Goal: Task Accomplishment & Management: Use online tool/utility

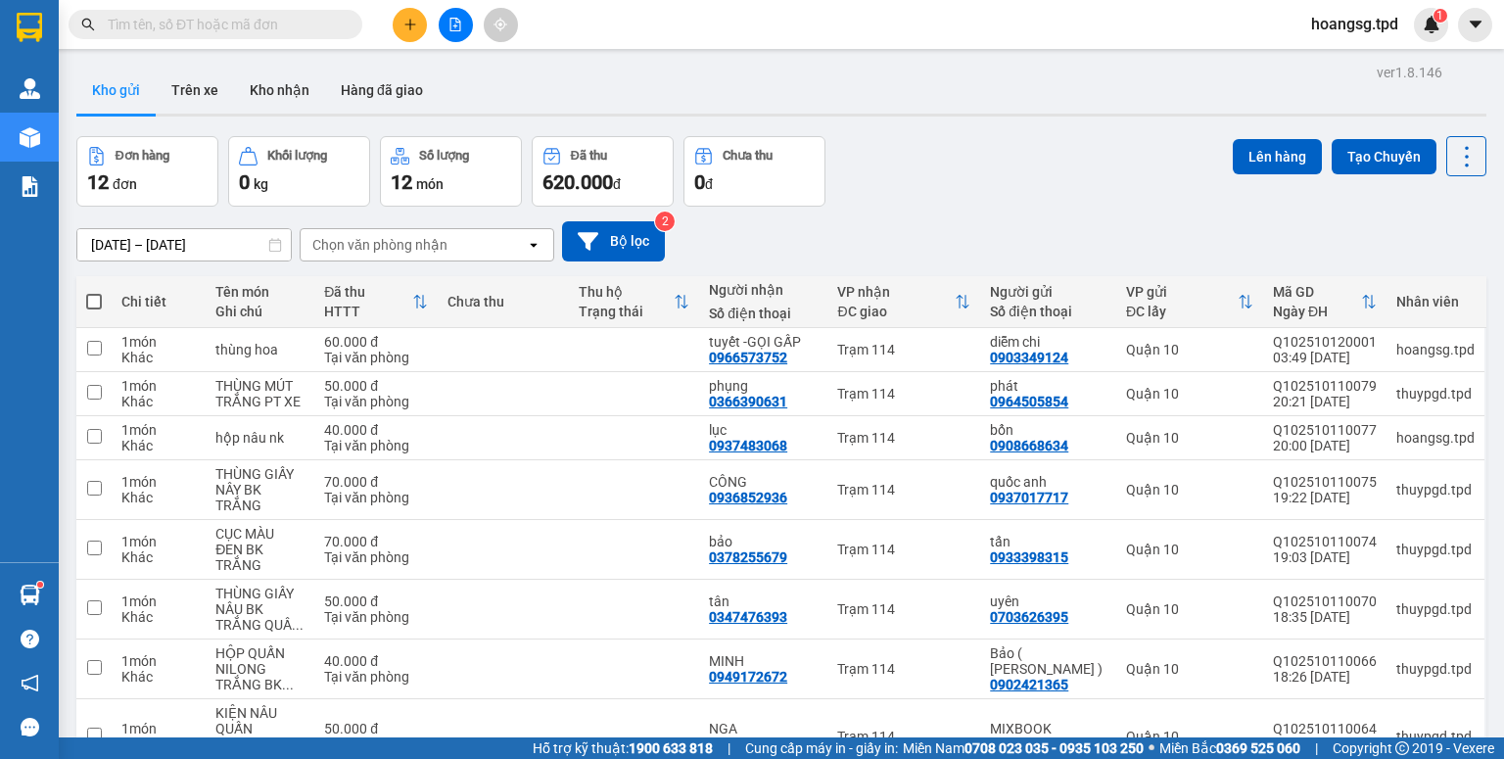
click at [89, 298] on span at bounding box center [94, 302] width 16 height 16
click at [94, 292] on input "checkbox" at bounding box center [94, 292] width 0 height 0
checkbox input "true"
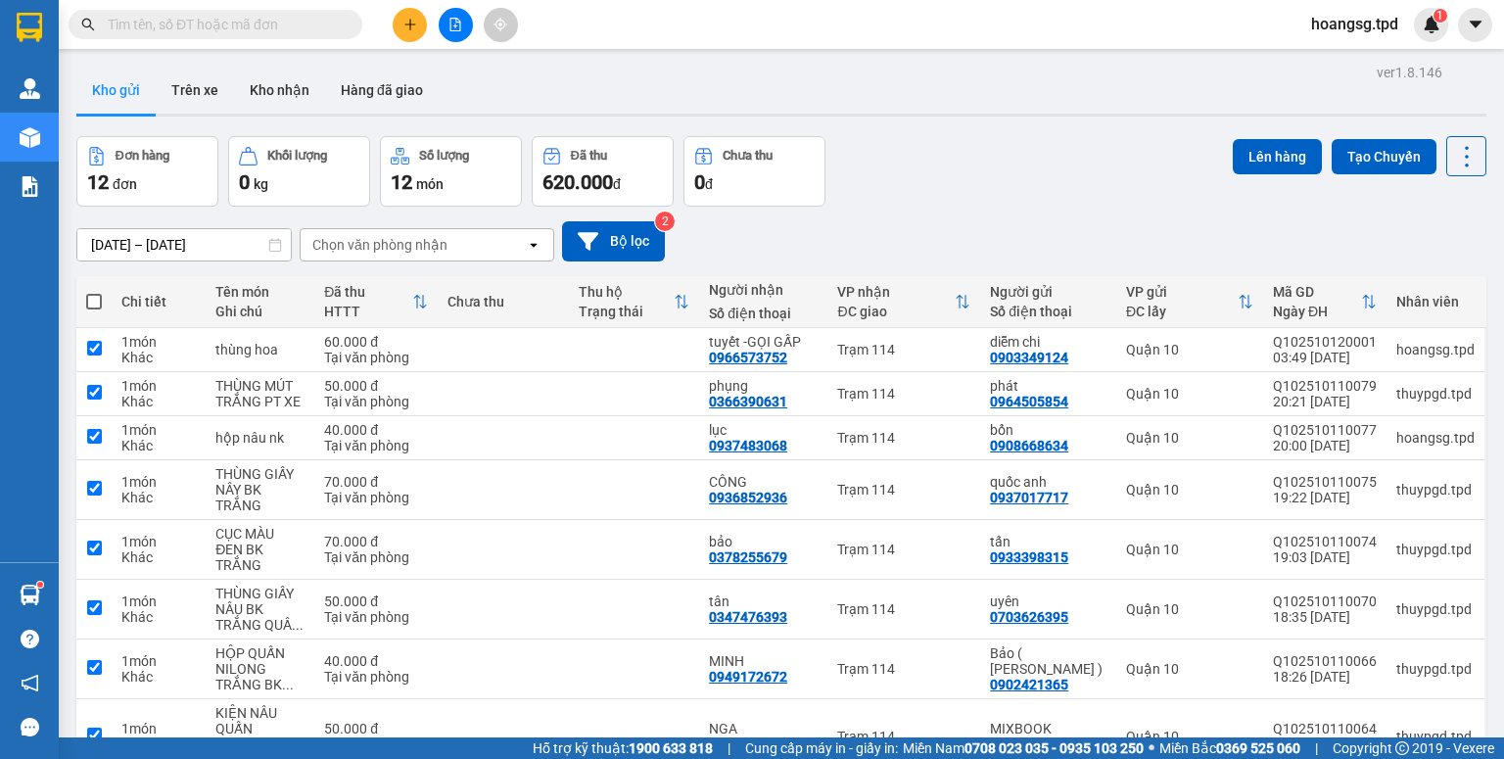
checkbox input "true"
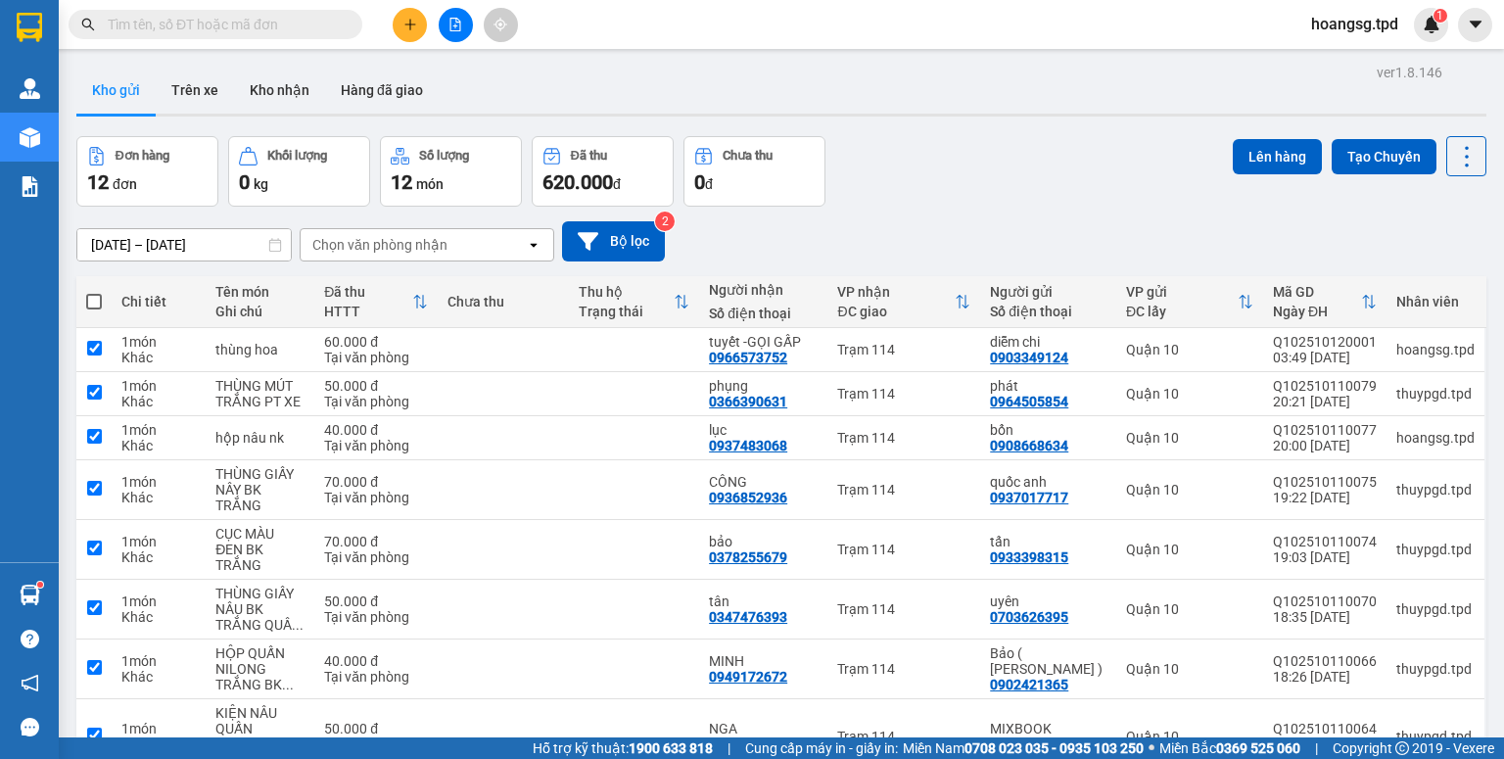
checkbox input "true"
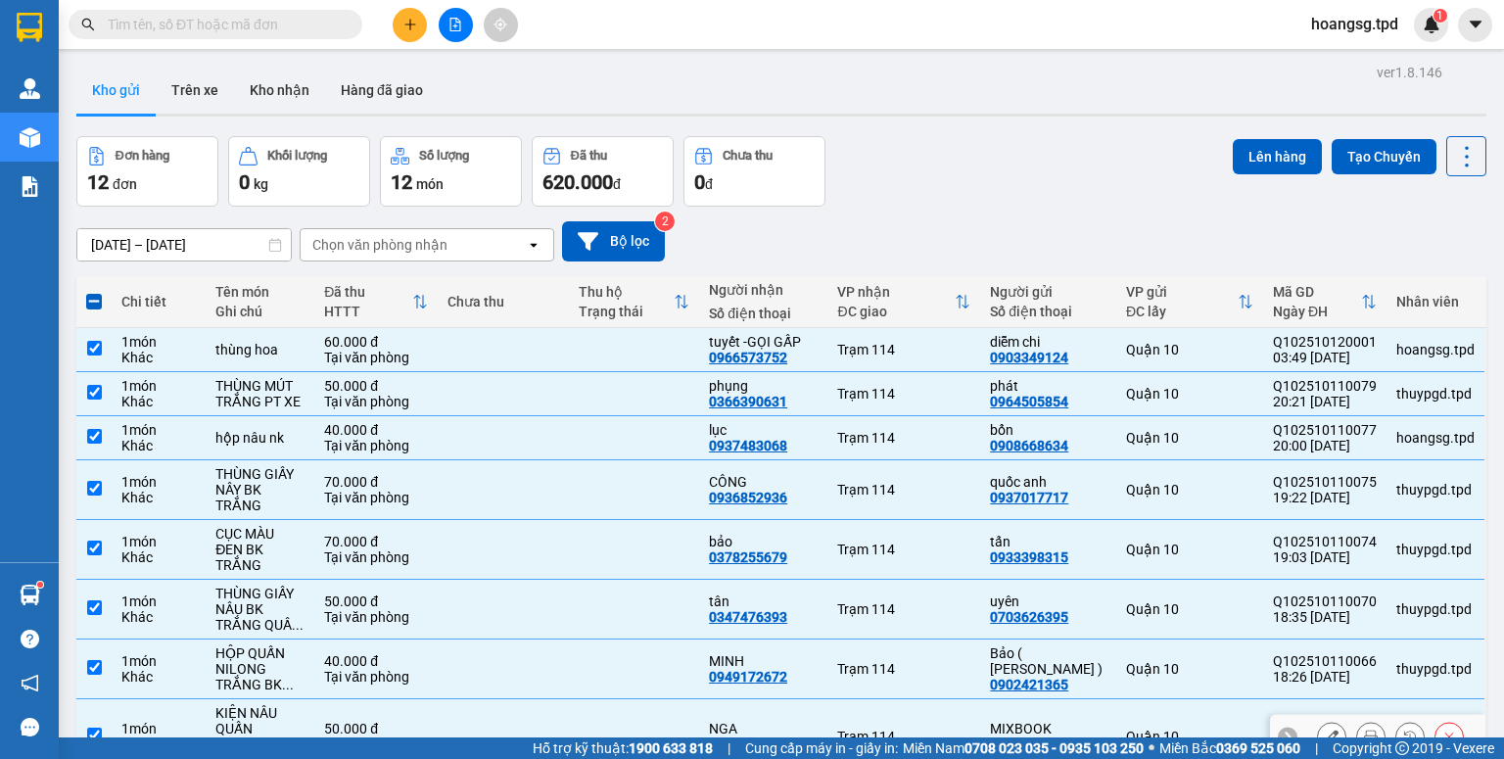
scroll to position [290, 0]
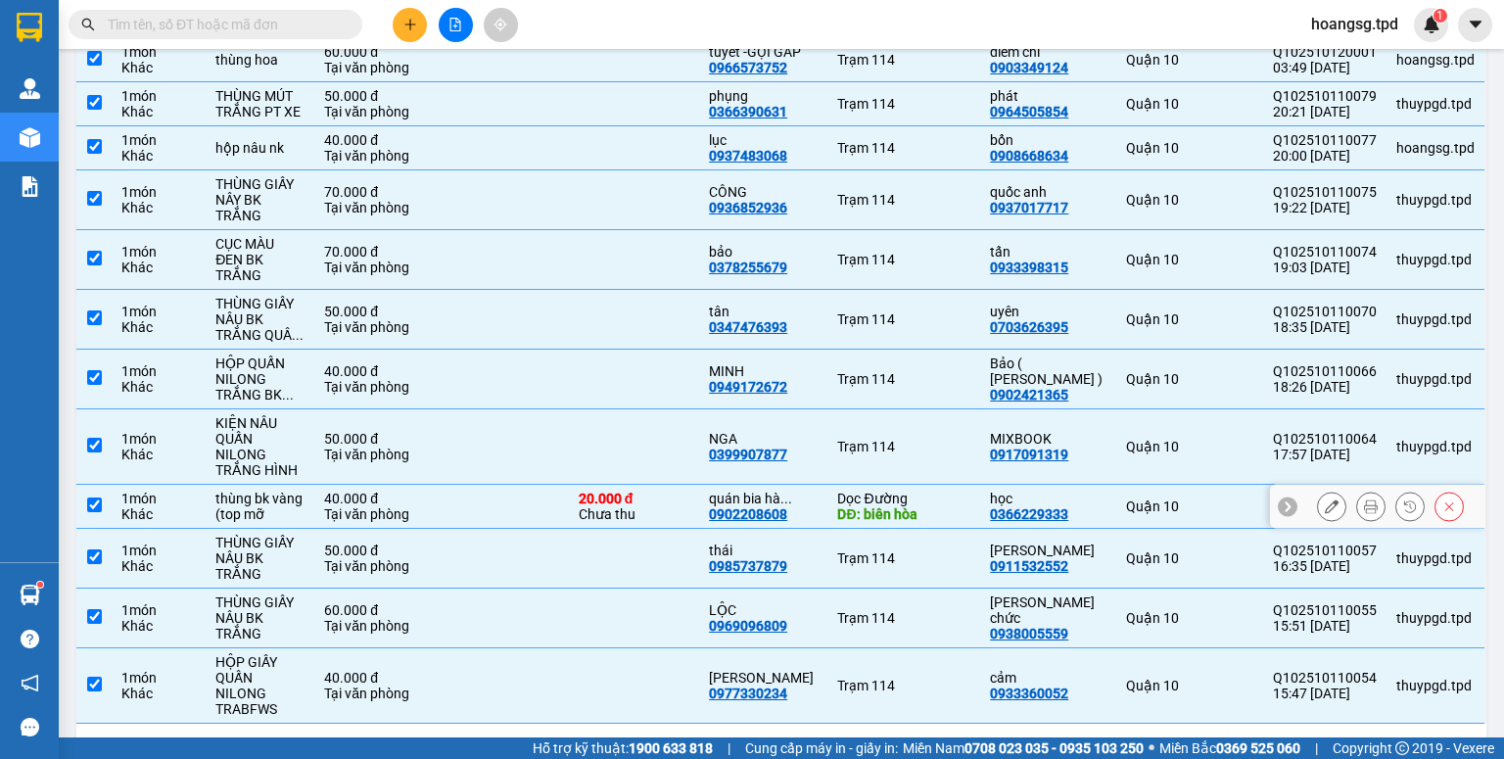
click at [94, 497] on input "checkbox" at bounding box center [94, 504] width 15 height 15
checkbox input "false"
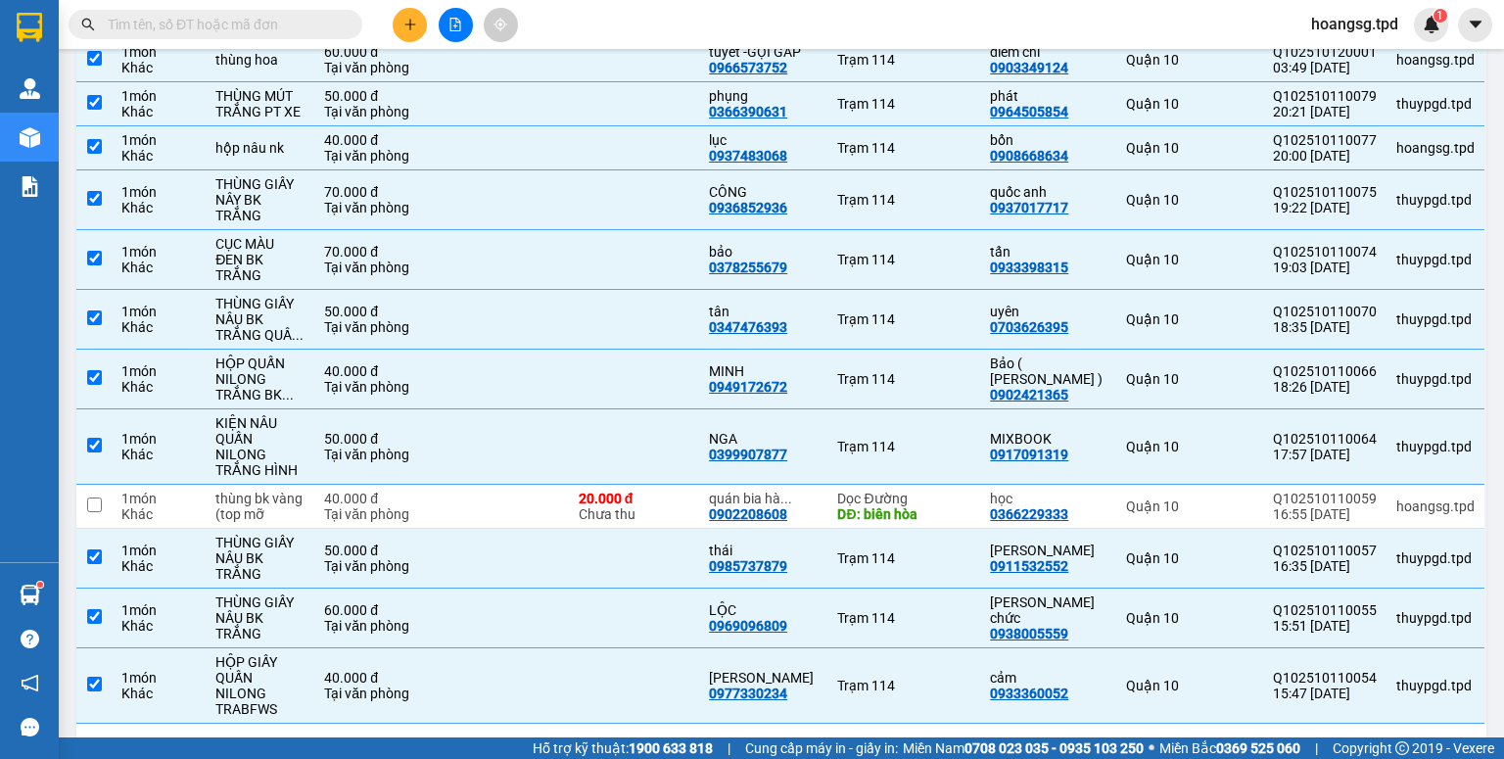
scroll to position [0, 0]
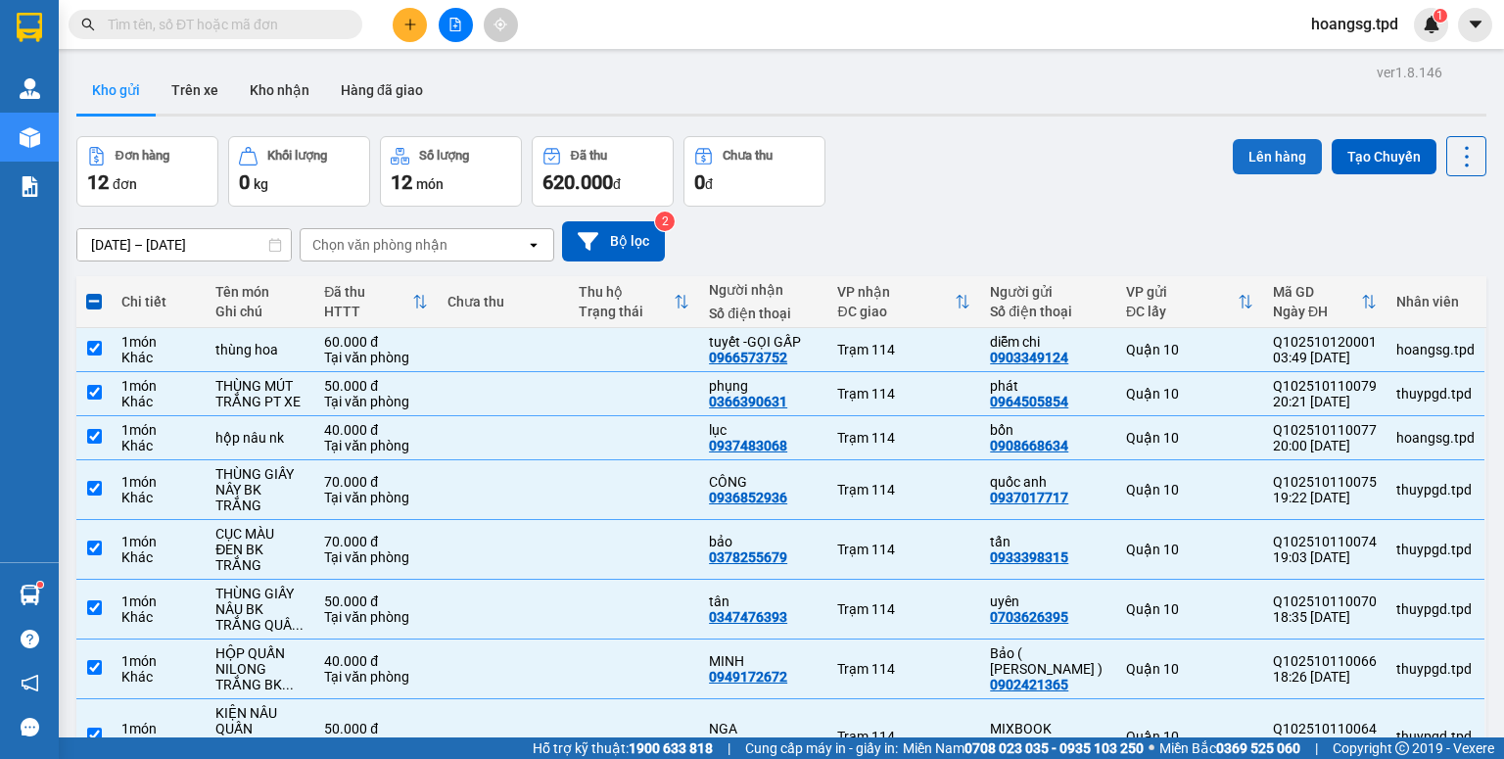
click at [1256, 164] on button "Lên hàng" at bounding box center [1277, 156] width 89 height 35
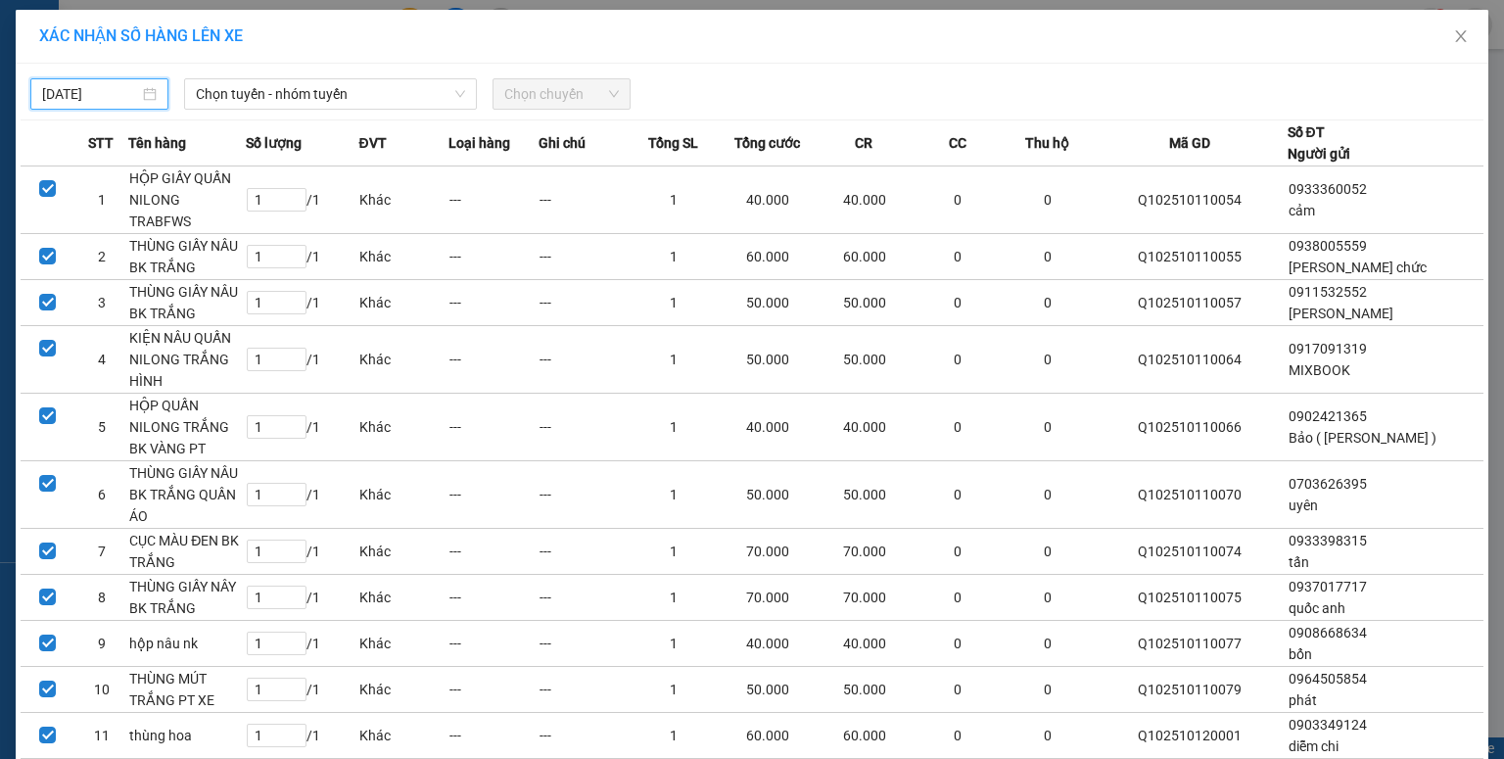
click at [55, 98] on input "[DATE]" at bounding box center [90, 94] width 97 height 22
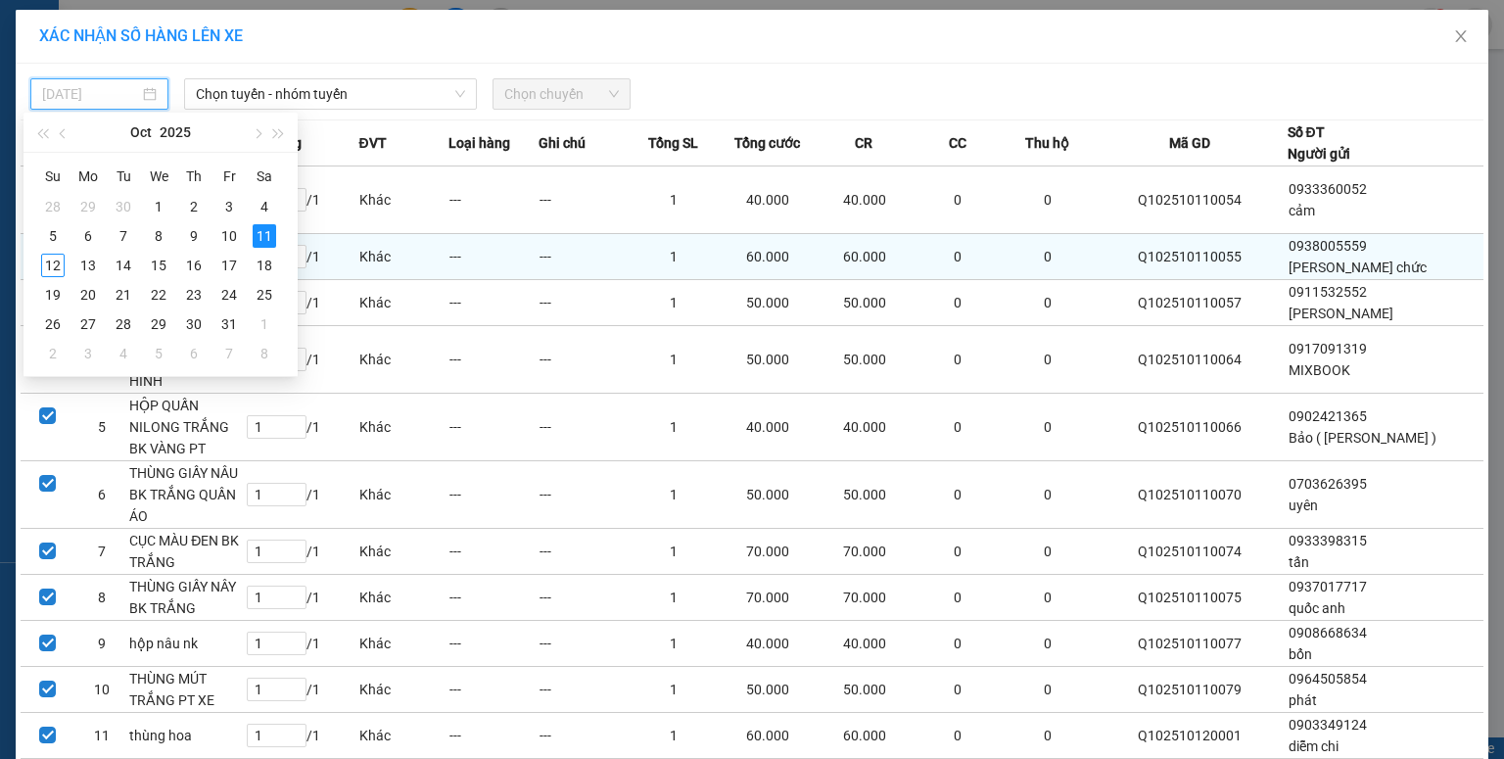
drag, startPoint x: 46, startPoint y: 270, endPoint x: 117, endPoint y: 223, distance: 85.5
click at [46, 267] on div "12" at bounding box center [52, 265] width 23 height 23
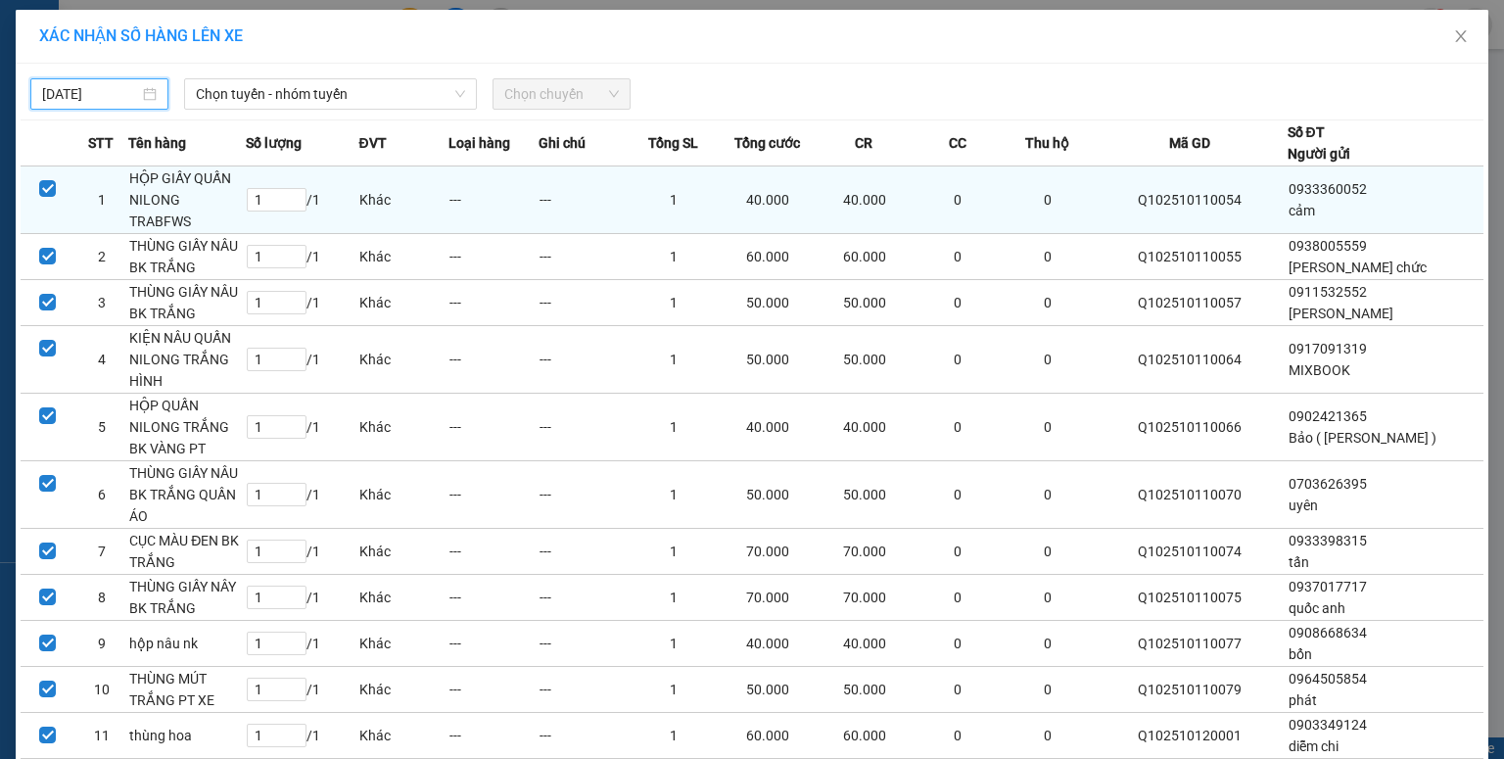
type input "[DATE]"
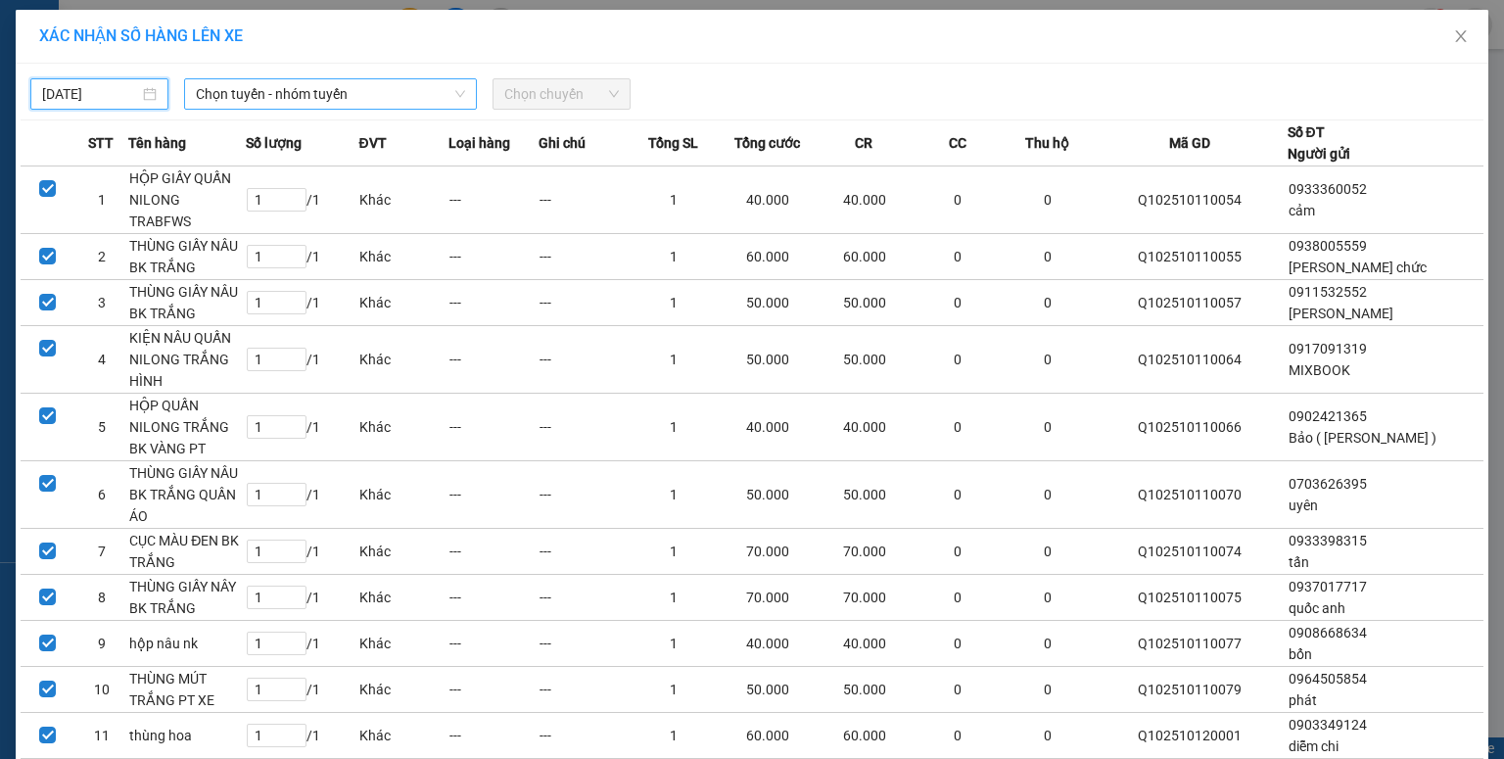
drag, startPoint x: 252, startPoint y: 110, endPoint x: 273, endPoint y: 100, distance: 23.7
click at [257, 109] on div "[DATE] Chọn tuyến - nhóm tuyến Chọn chuyến STT Tên hàng Số lượng ĐVT Loại hàng …" at bounding box center [752, 466] width 1473 height 805
click at [273, 100] on span "Chọn tuyến - nhóm tuyến" at bounding box center [330, 93] width 269 height 29
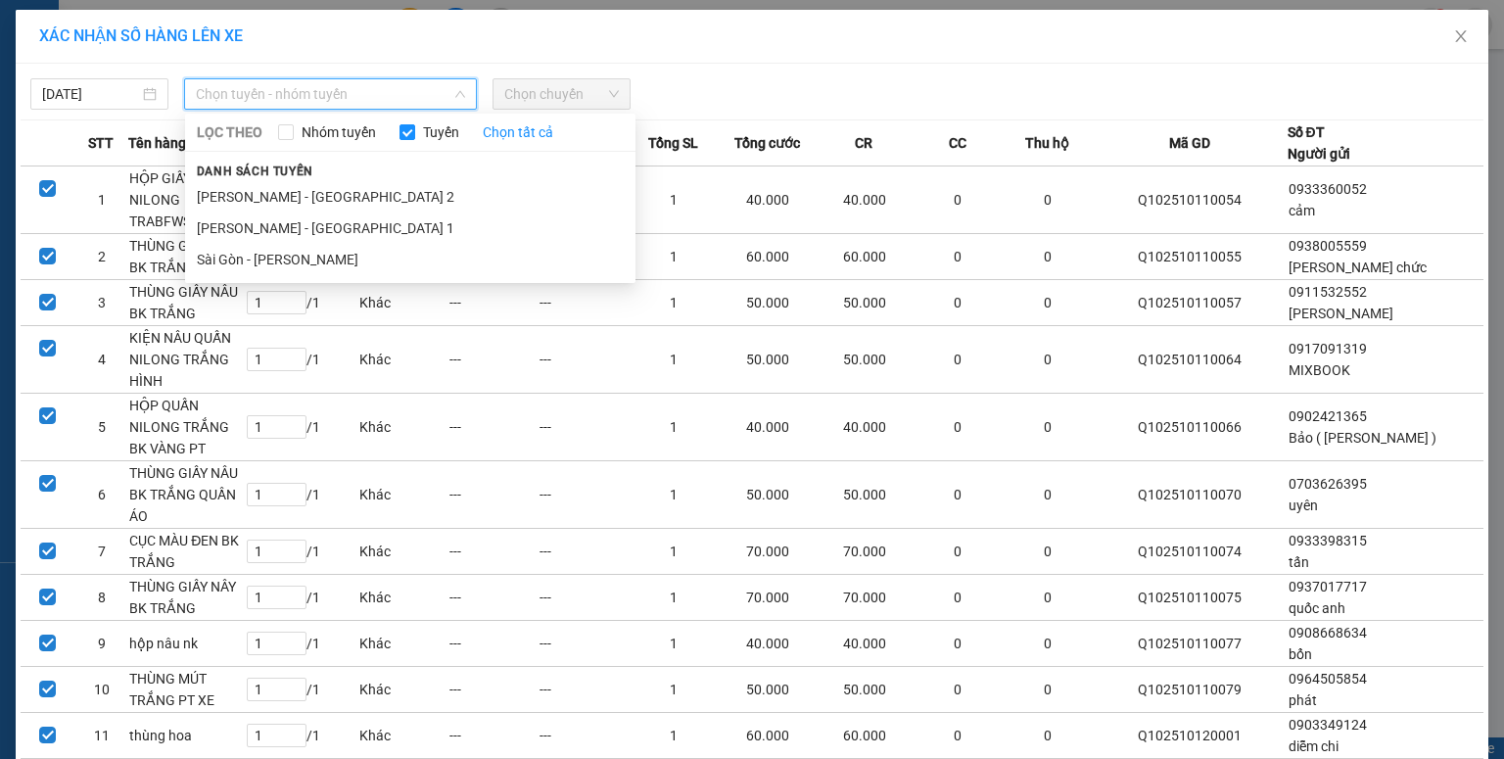
click at [280, 255] on li "Sài Gòn - [PERSON_NAME]" at bounding box center [410, 259] width 450 height 31
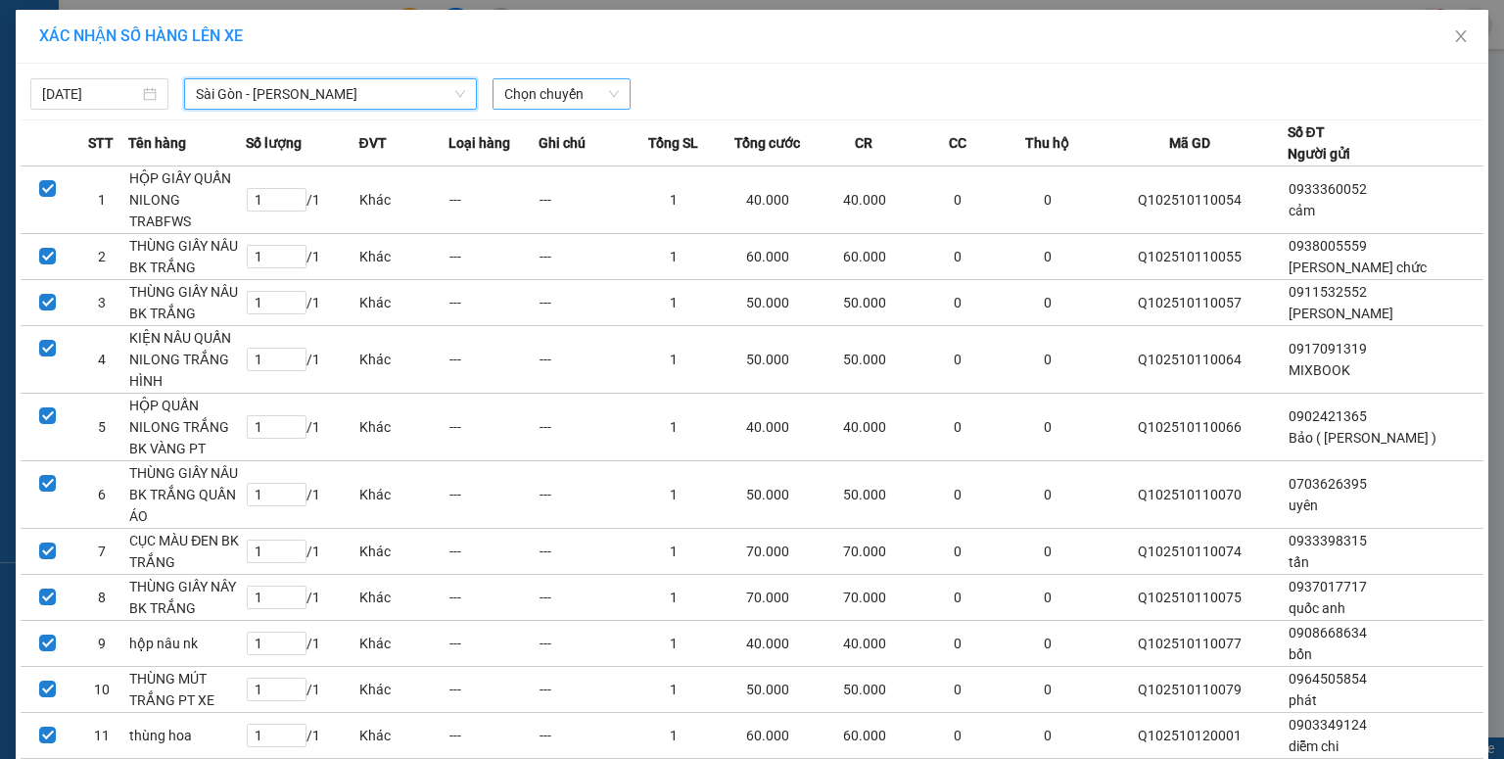
click at [516, 102] on span "Chọn chuyến" at bounding box center [561, 93] width 115 height 29
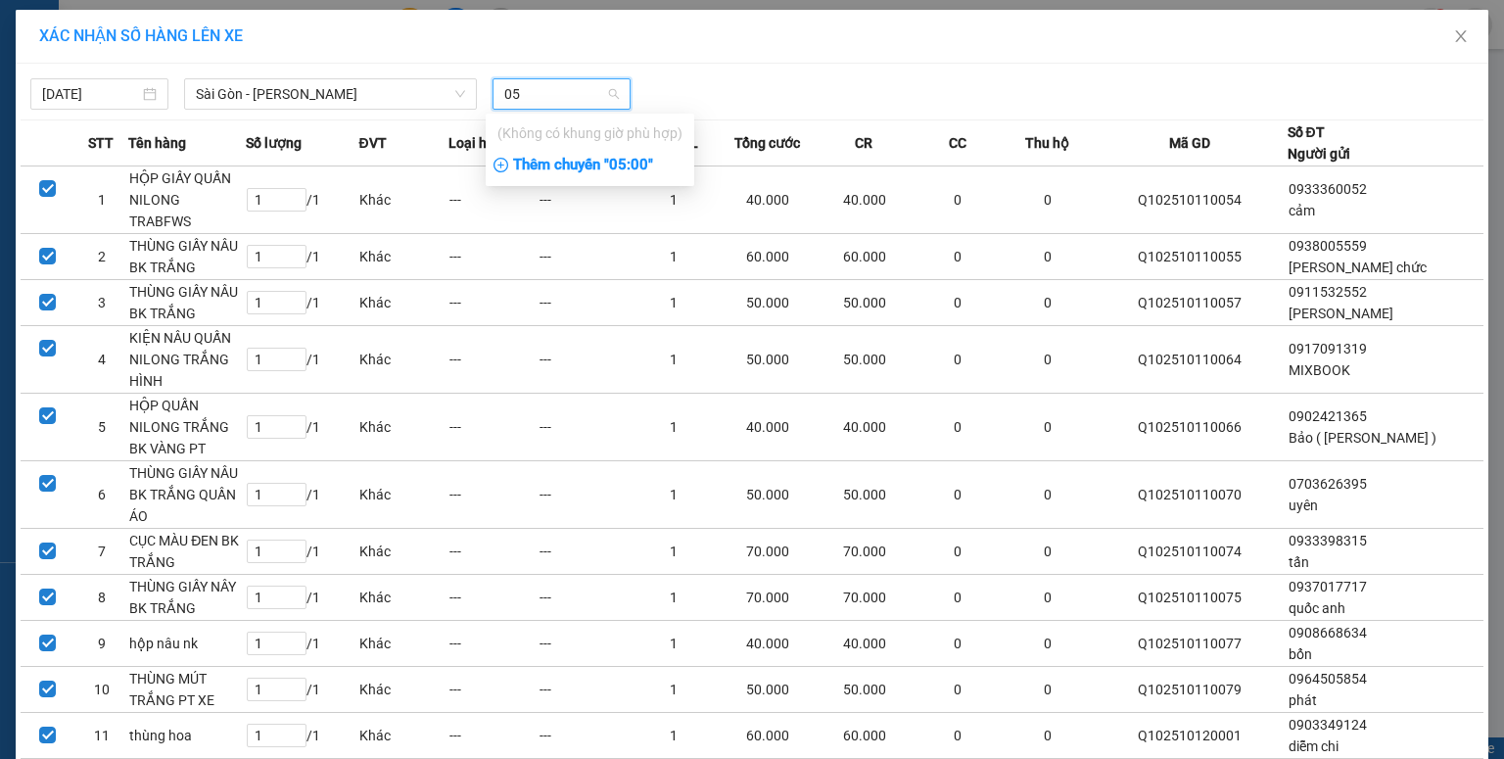
type input "05"
click at [530, 160] on div "Thêm chuyến " 05:00 "" at bounding box center [590, 165] width 209 height 33
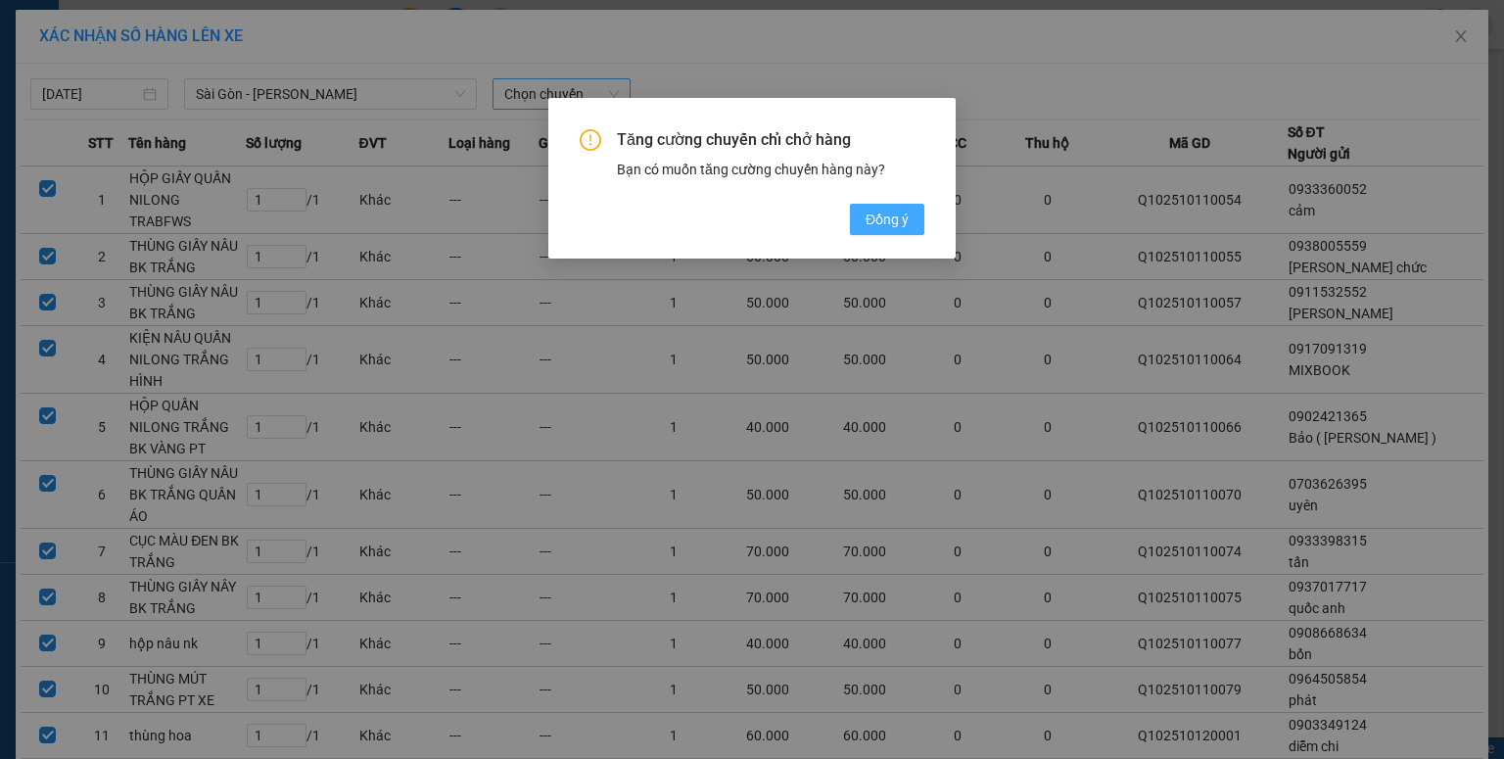
drag, startPoint x: 883, startPoint y: 218, endPoint x: 817, endPoint y: 197, distance: 70.0
click at [882, 218] on span "Đồng ý" at bounding box center [887, 220] width 43 height 22
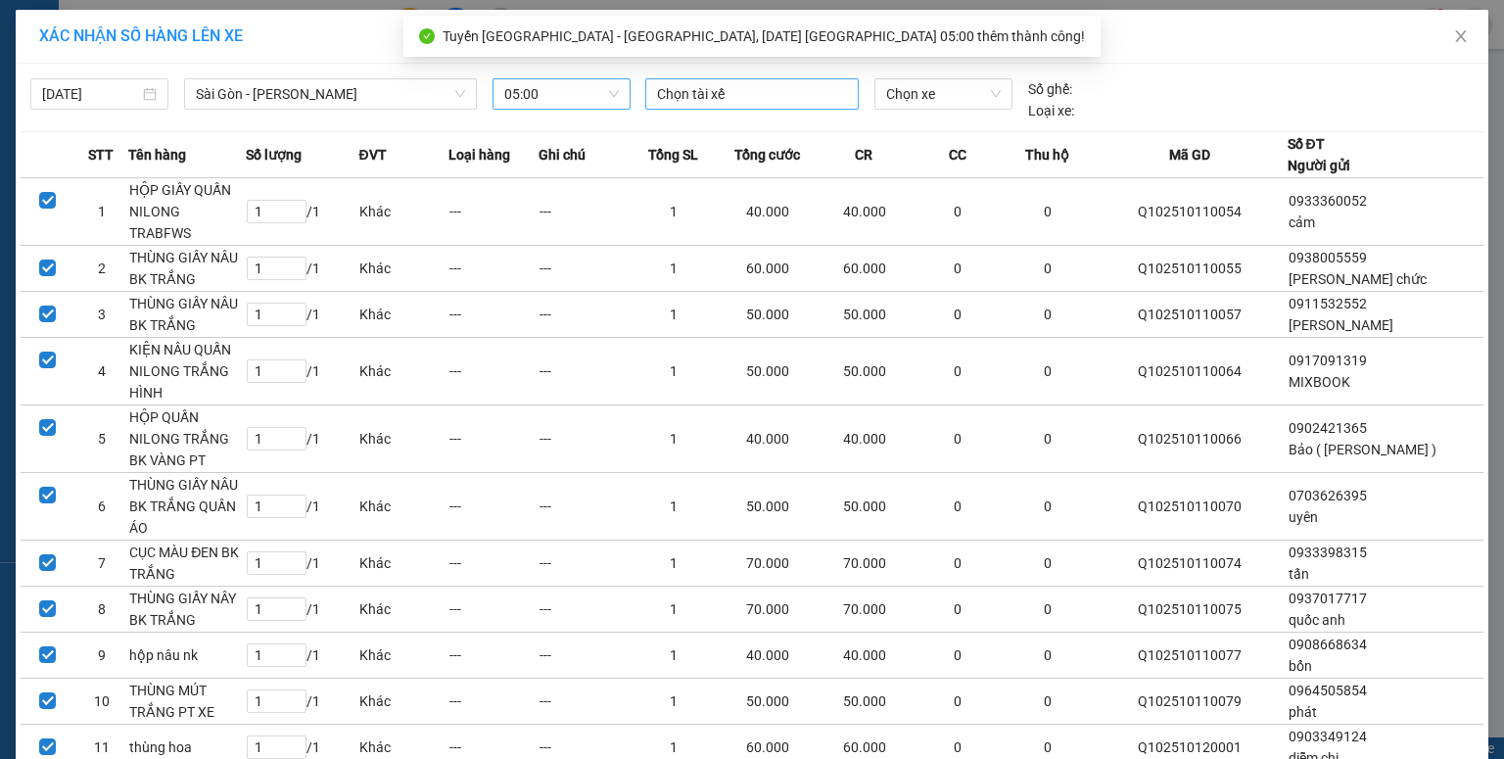
click at [697, 98] on div at bounding box center [752, 93] width 204 height 23
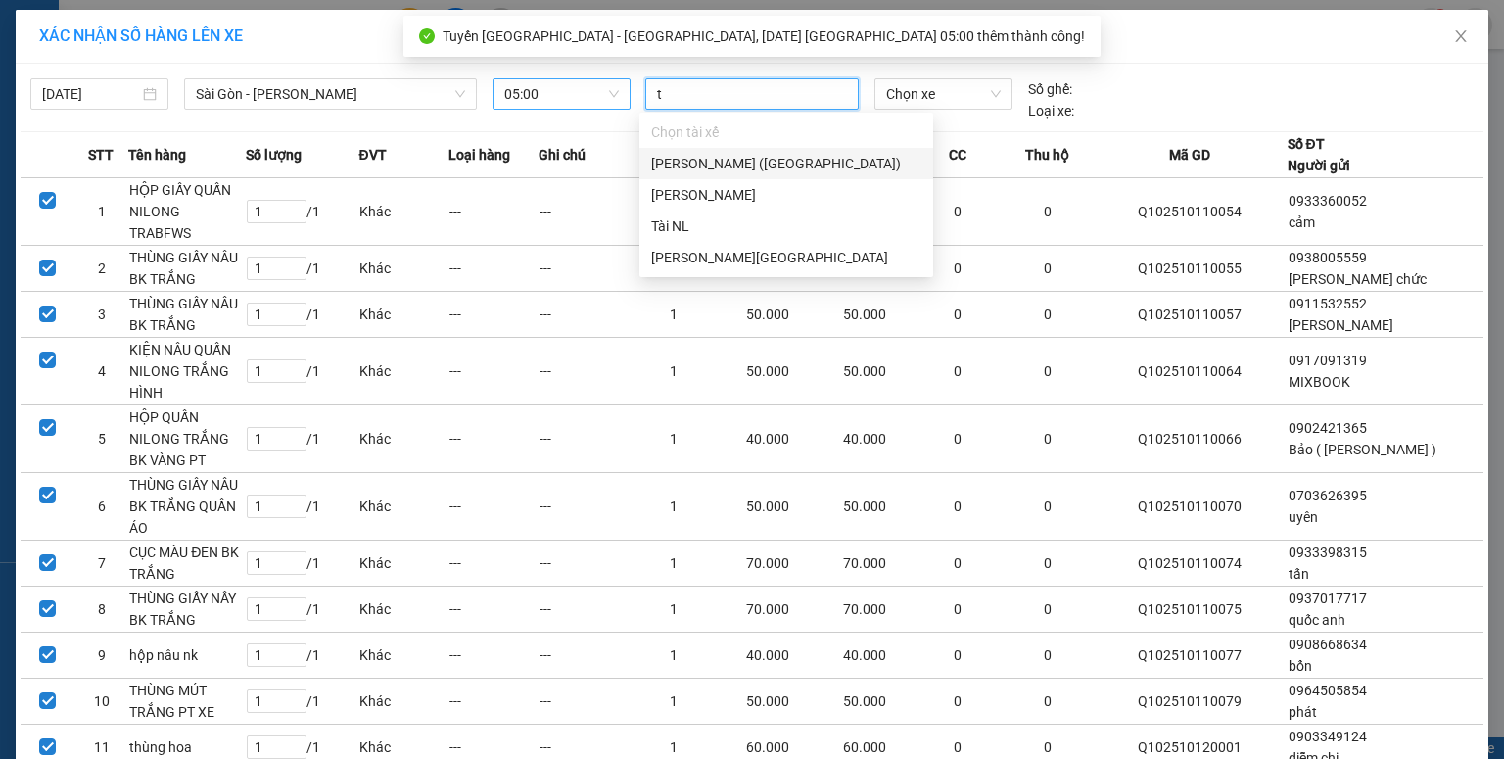
type input "tà"
drag, startPoint x: 691, startPoint y: 214, endPoint x: 891, endPoint y: 114, distance: 223.8
click at [693, 212] on div "Tài NL" at bounding box center [786, 226] width 294 height 31
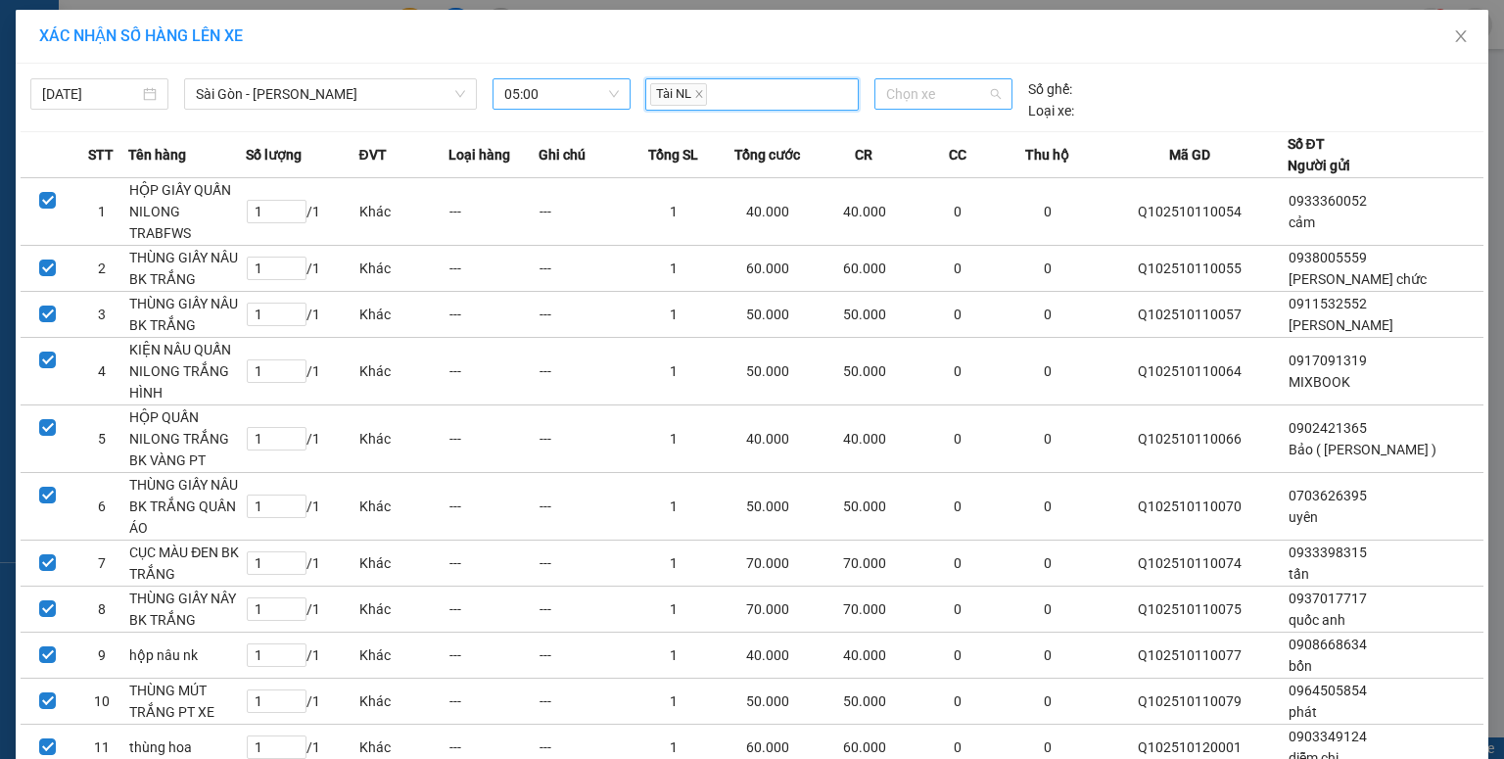
click at [929, 82] on span "Chọn xe" at bounding box center [943, 93] width 114 height 29
type input "15713"
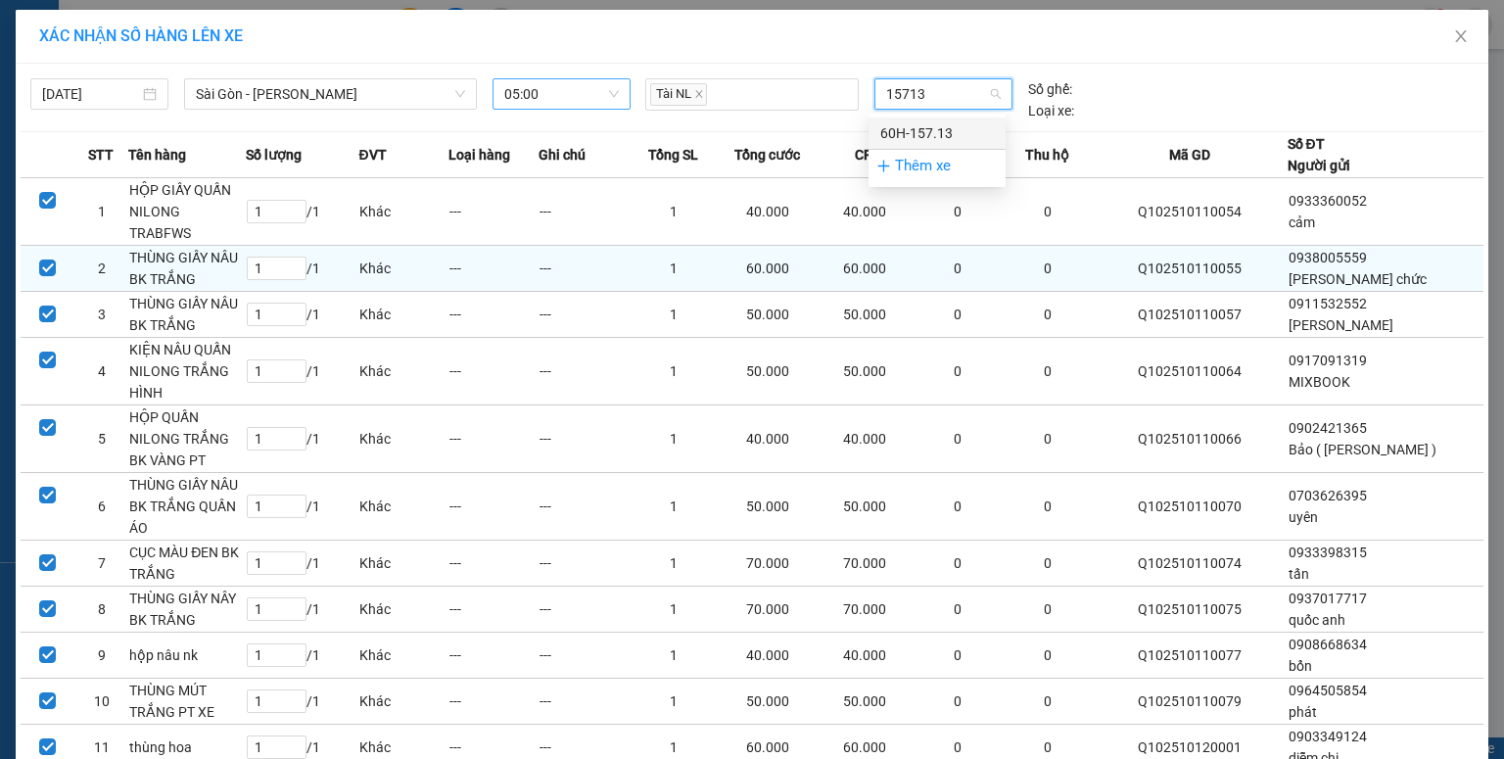
drag, startPoint x: 916, startPoint y: 128, endPoint x: 931, endPoint y: 231, distance: 103.9
click at [916, 129] on div "60H-157.13" at bounding box center [937, 133] width 114 height 22
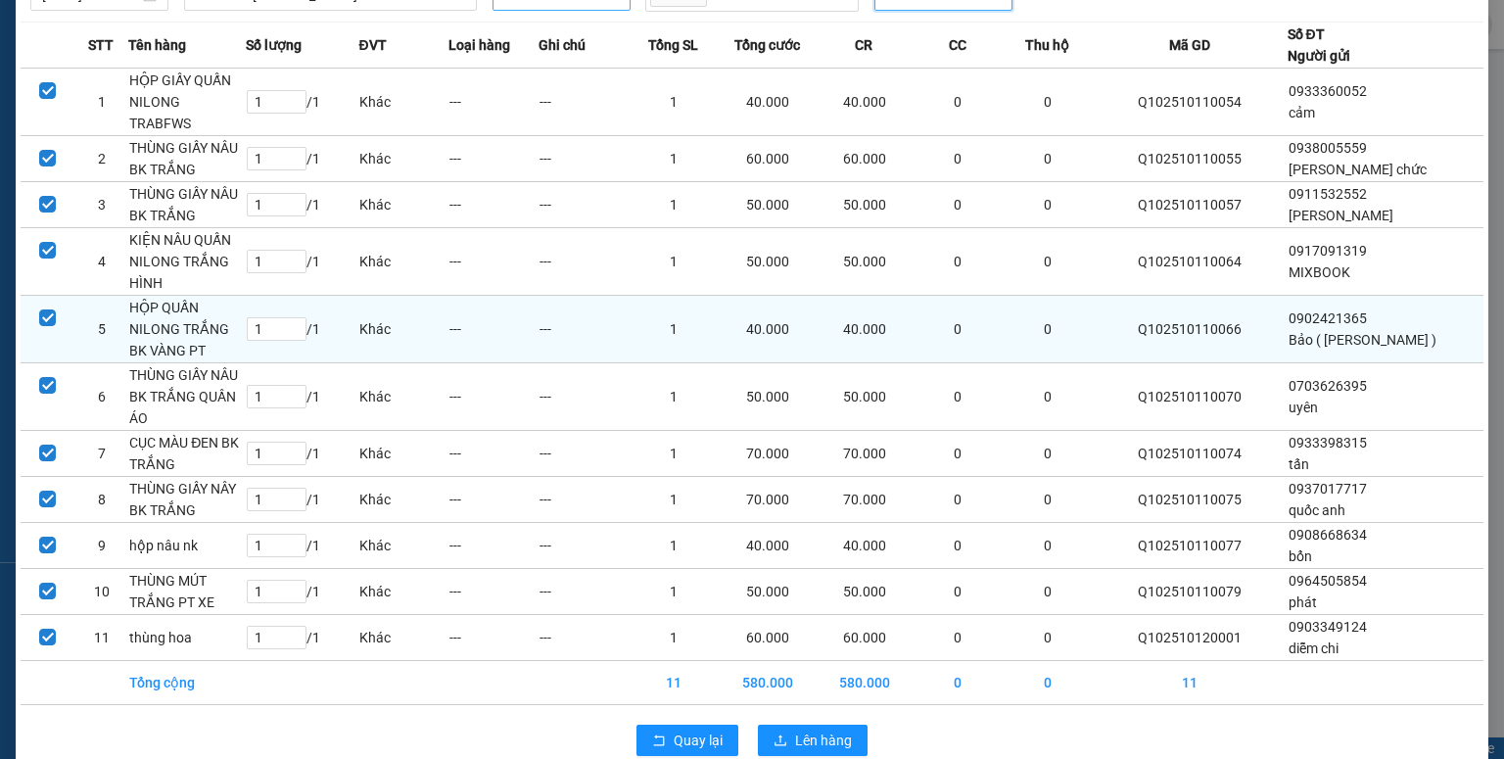
scroll to position [129, 0]
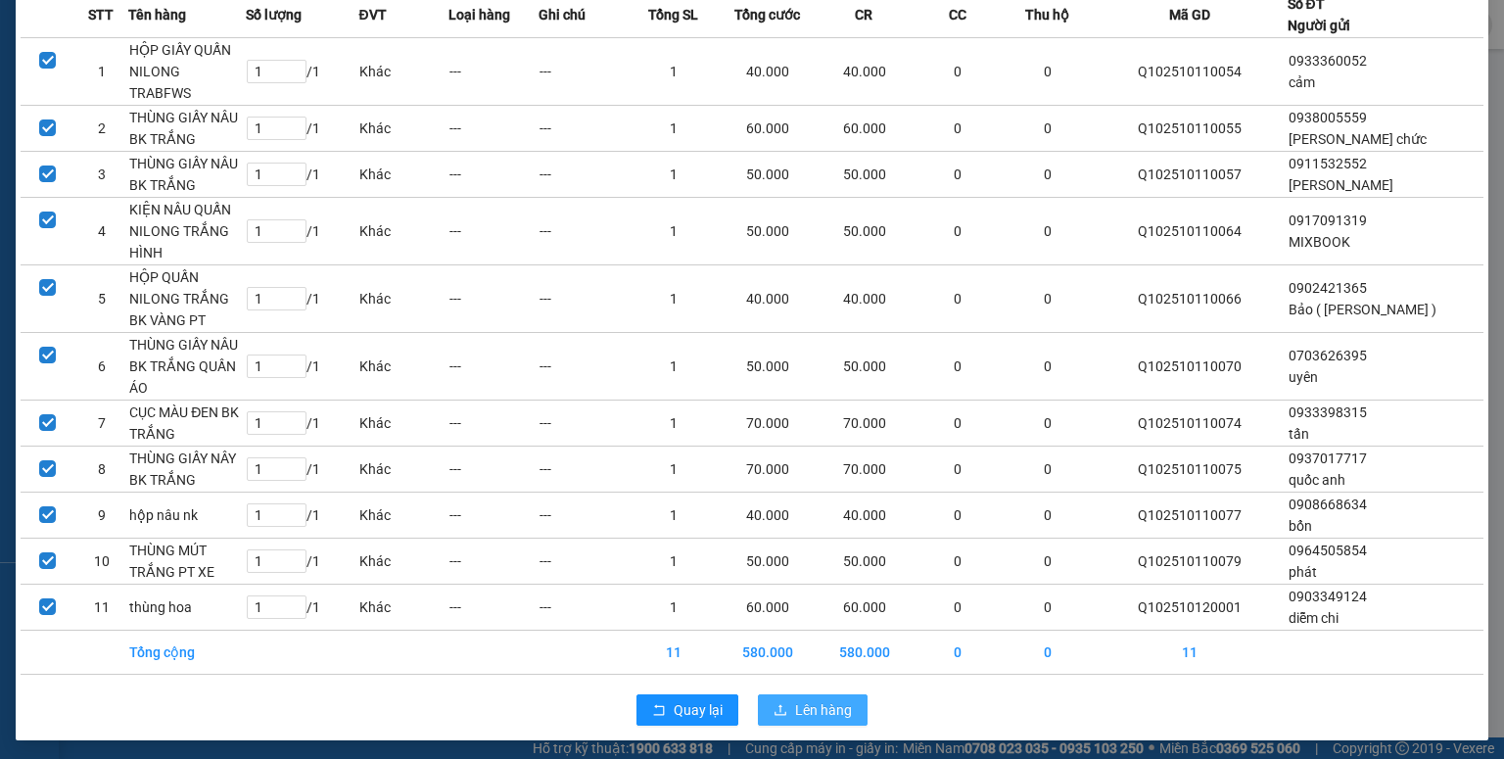
click at [799, 715] on span "Lên hàng" at bounding box center [823, 710] width 57 height 22
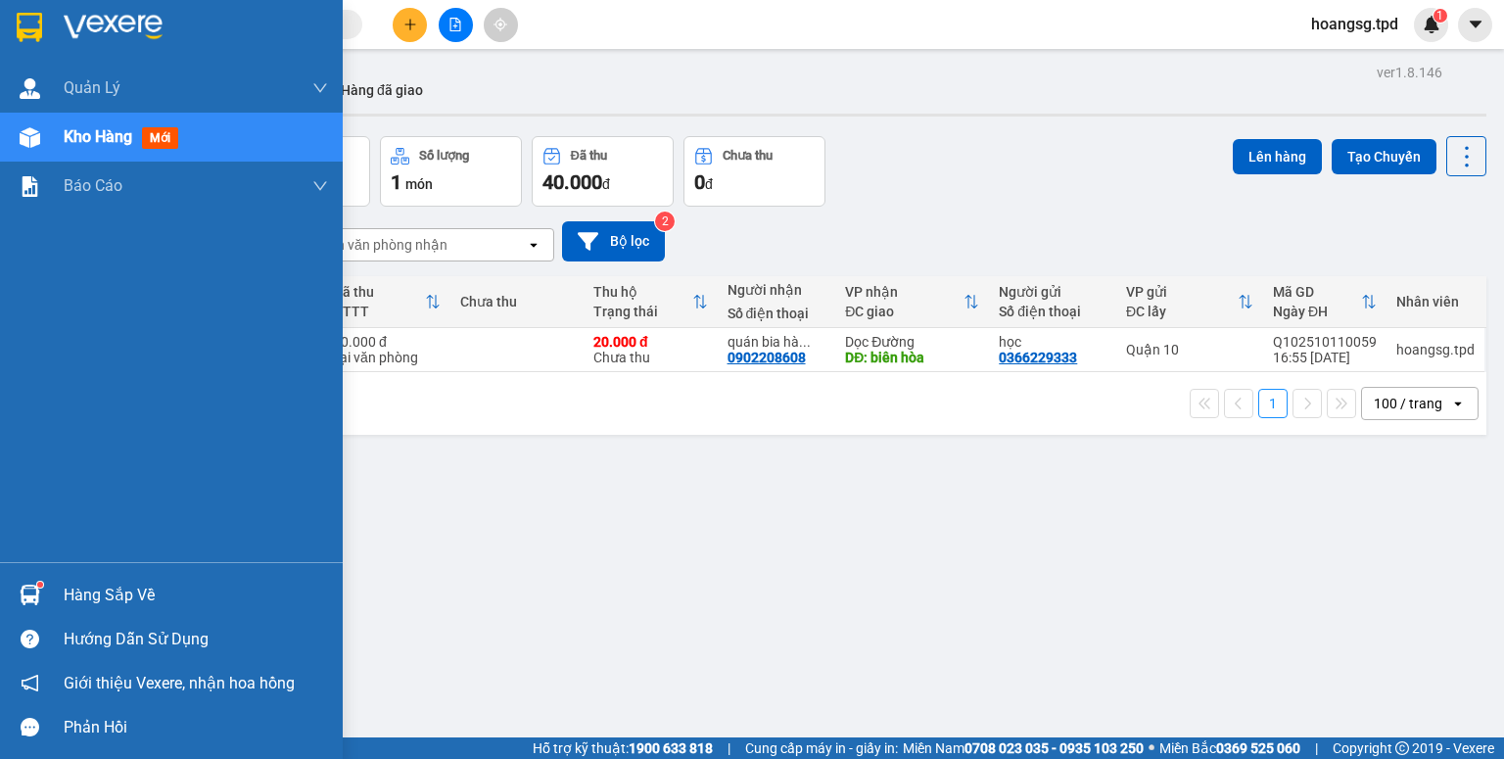
drag, startPoint x: 73, startPoint y: 591, endPoint x: 126, endPoint y: 486, distance: 118.2
click at [79, 591] on div "Hàng sắp về" at bounding box center [196, 595] width 264 height 29
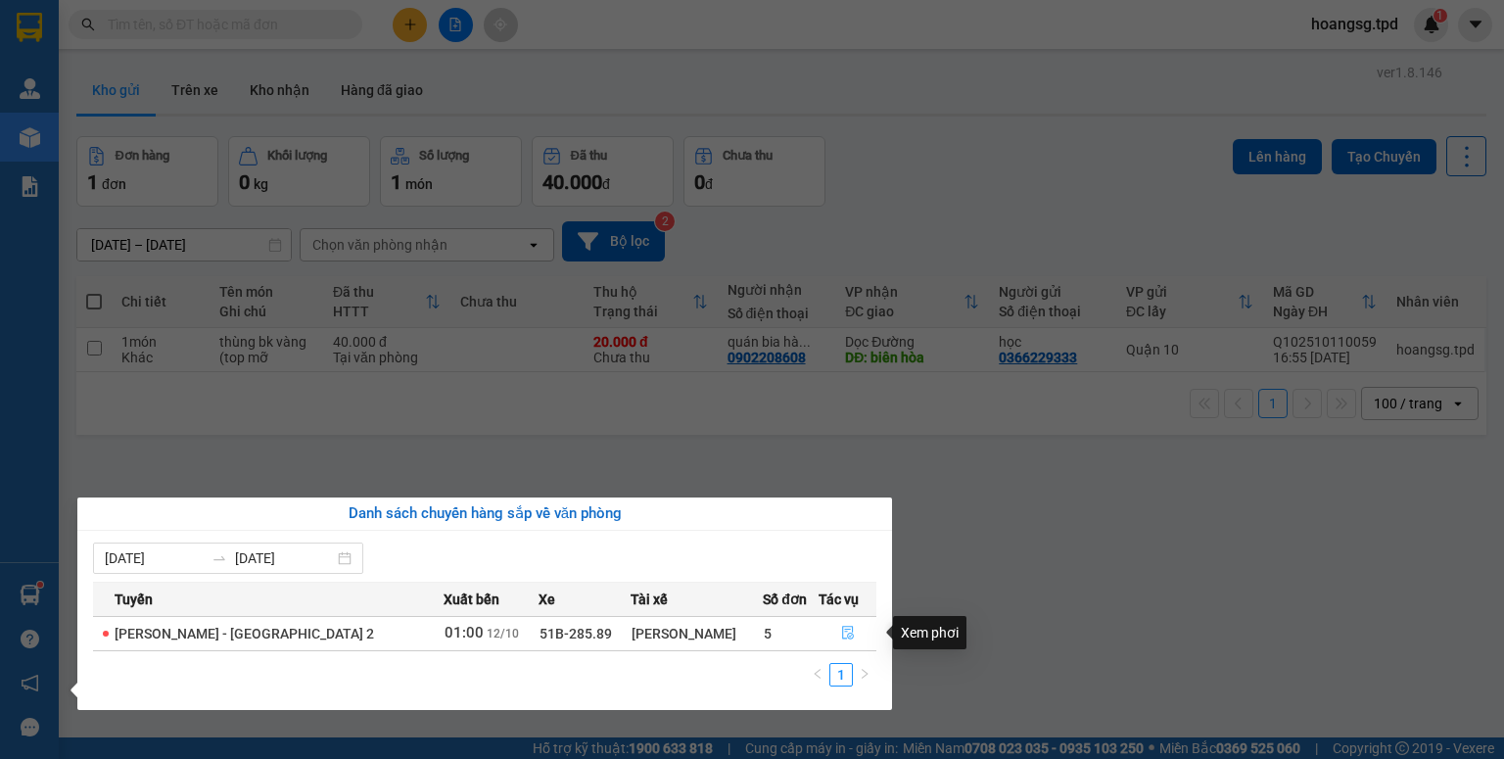
click at [826, 633] on button "button" at bounding box center [848, 633] width 57 height 31
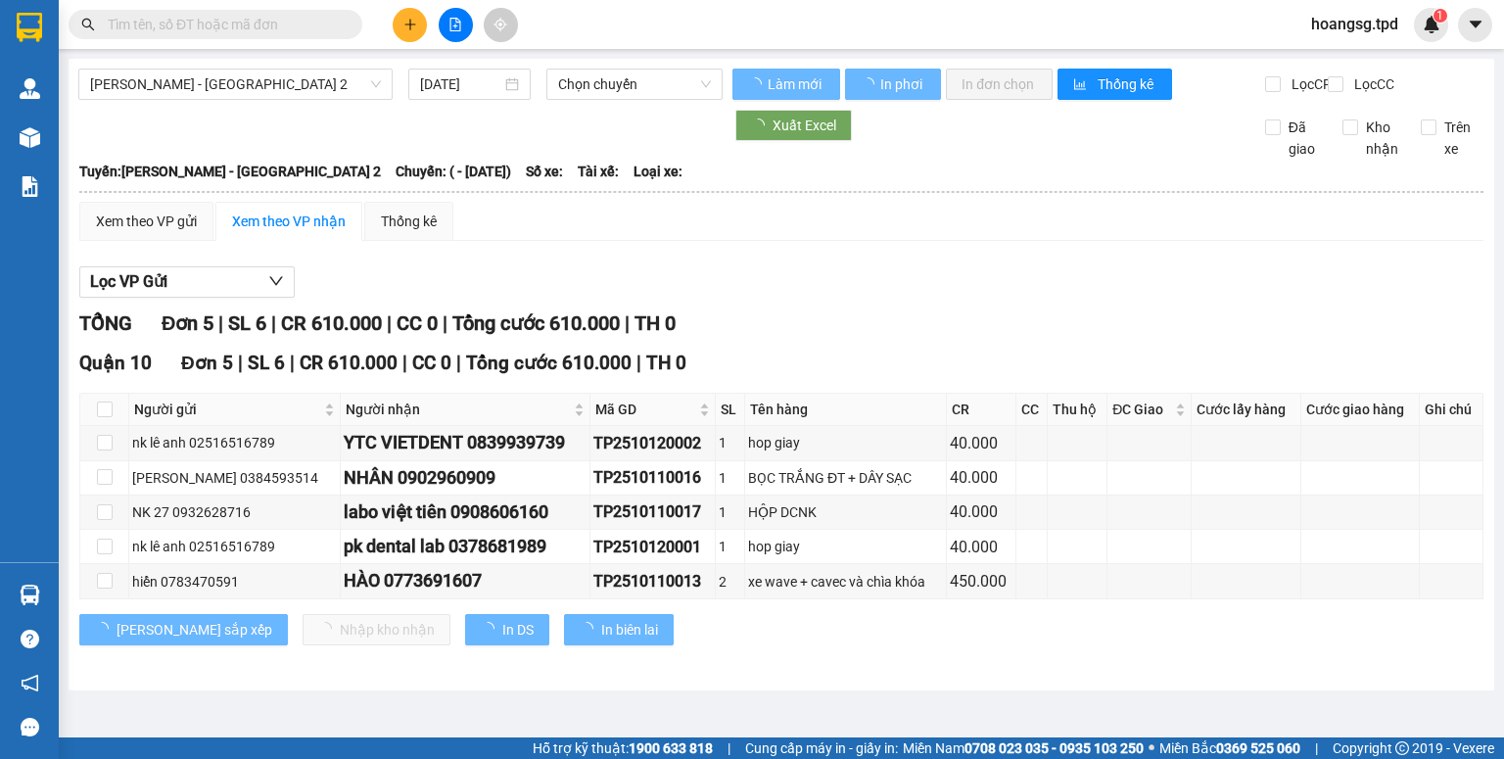
type input "[DATE]"
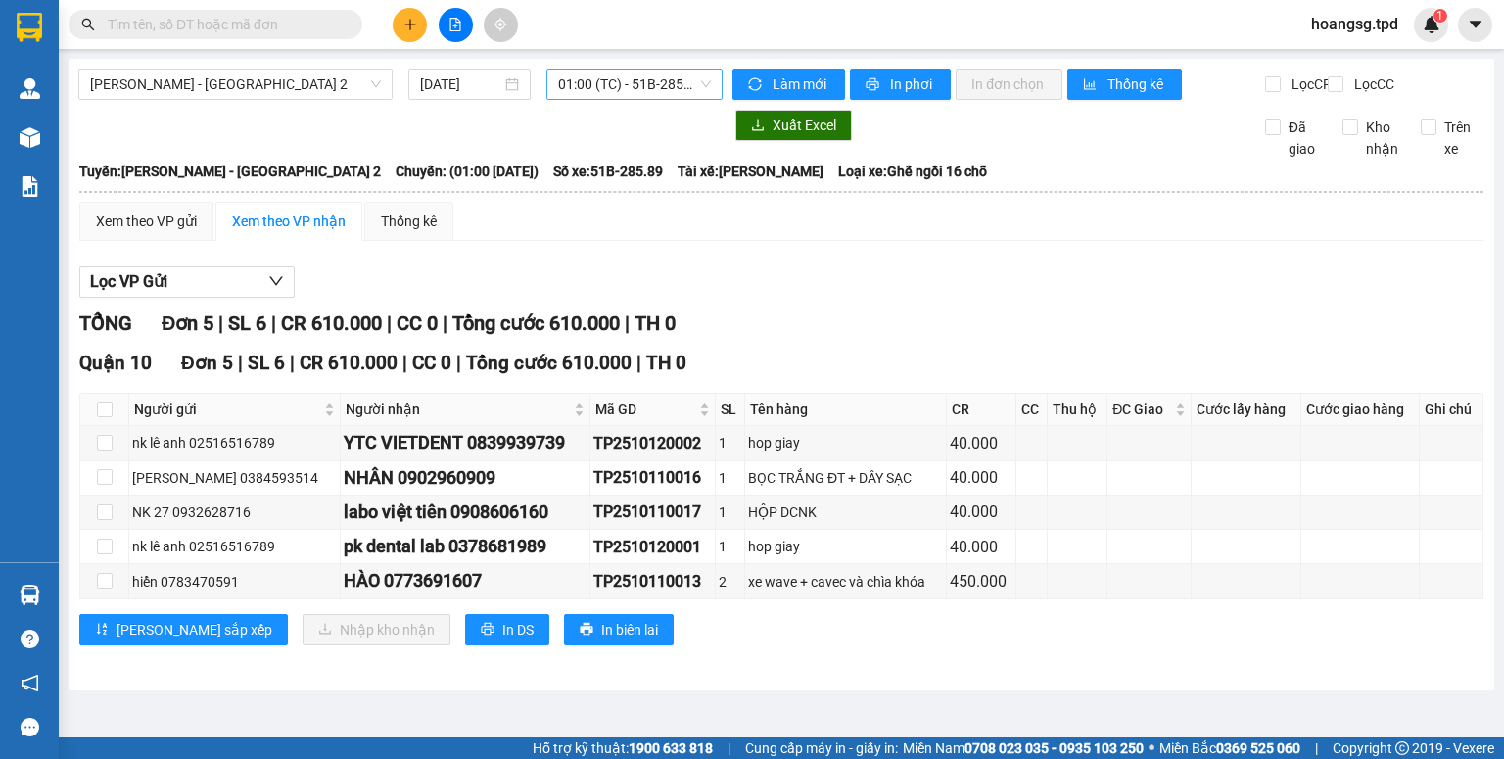
click at [625, 76] on span "01:00 (TC) - 51B-285.89" at bounding box center [635, 84] width 154 height 29
click at [333, 90] on span "[PERSON_NAME] - [GEOGRAPHIC_DATA] 2" at bounding box center [235, 84] width 291 height 29
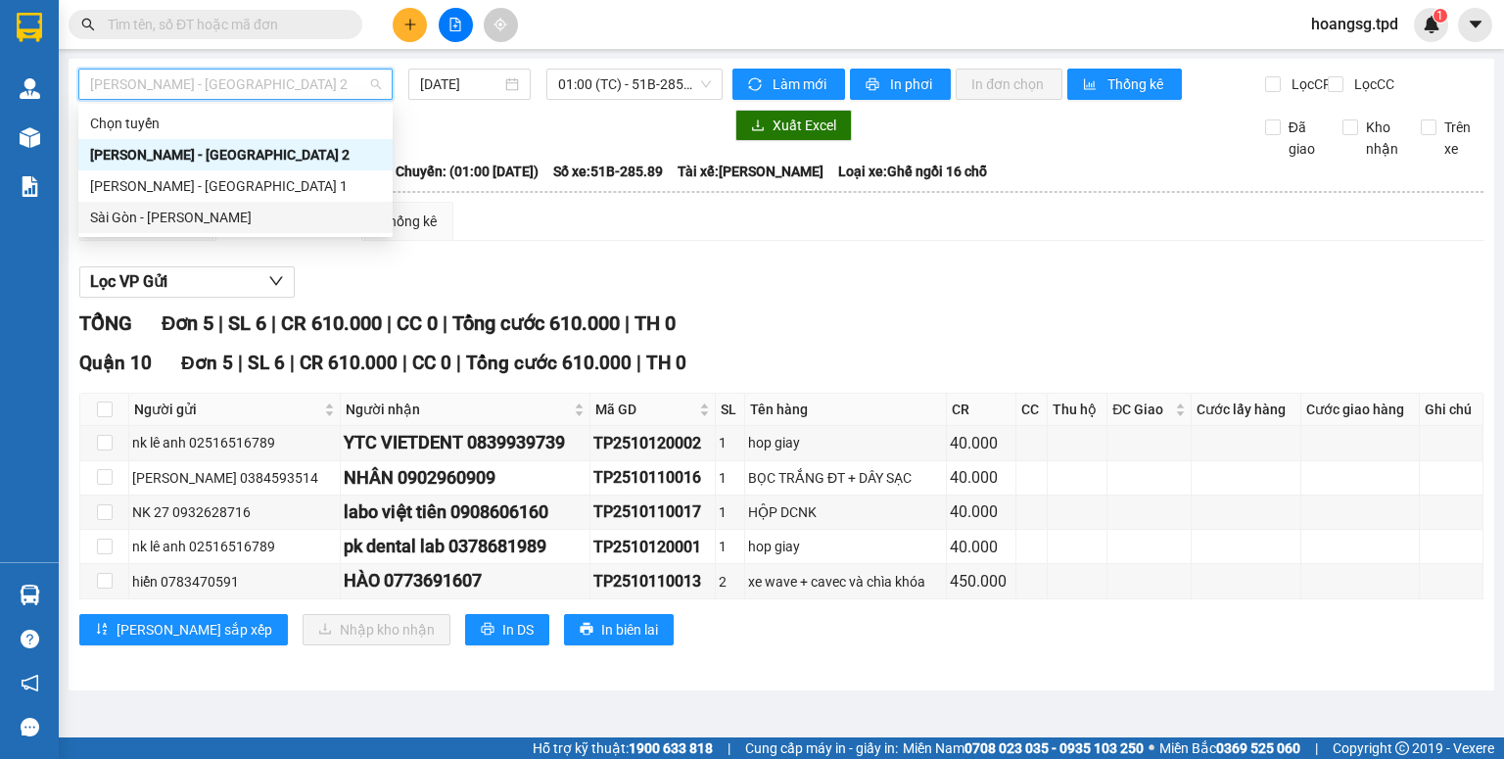
drag, startPoint x: 290, startPoint y: 214, endPoint x: 407, endPoint y: 138, distance: 140.1
click at [290, 215] on div "Sài Gòn - [PERSON_NAME]" at bounding box center [235, 218] width 291 height 22
type input "[DATE]"
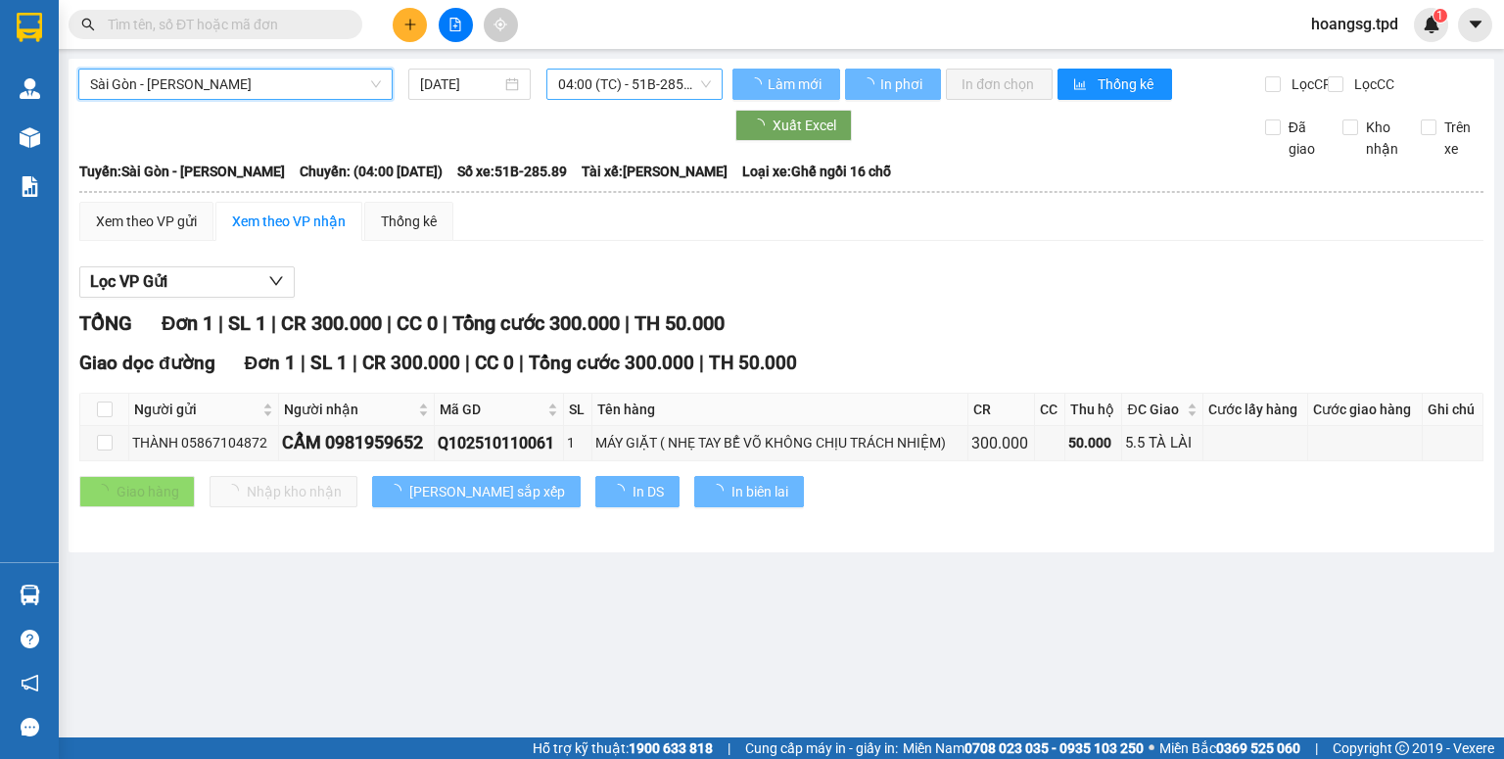
click at [599, 90] on span "04:00 (TC) - 51B-285.89" at bounding box center [635, 84] width 154 height 29
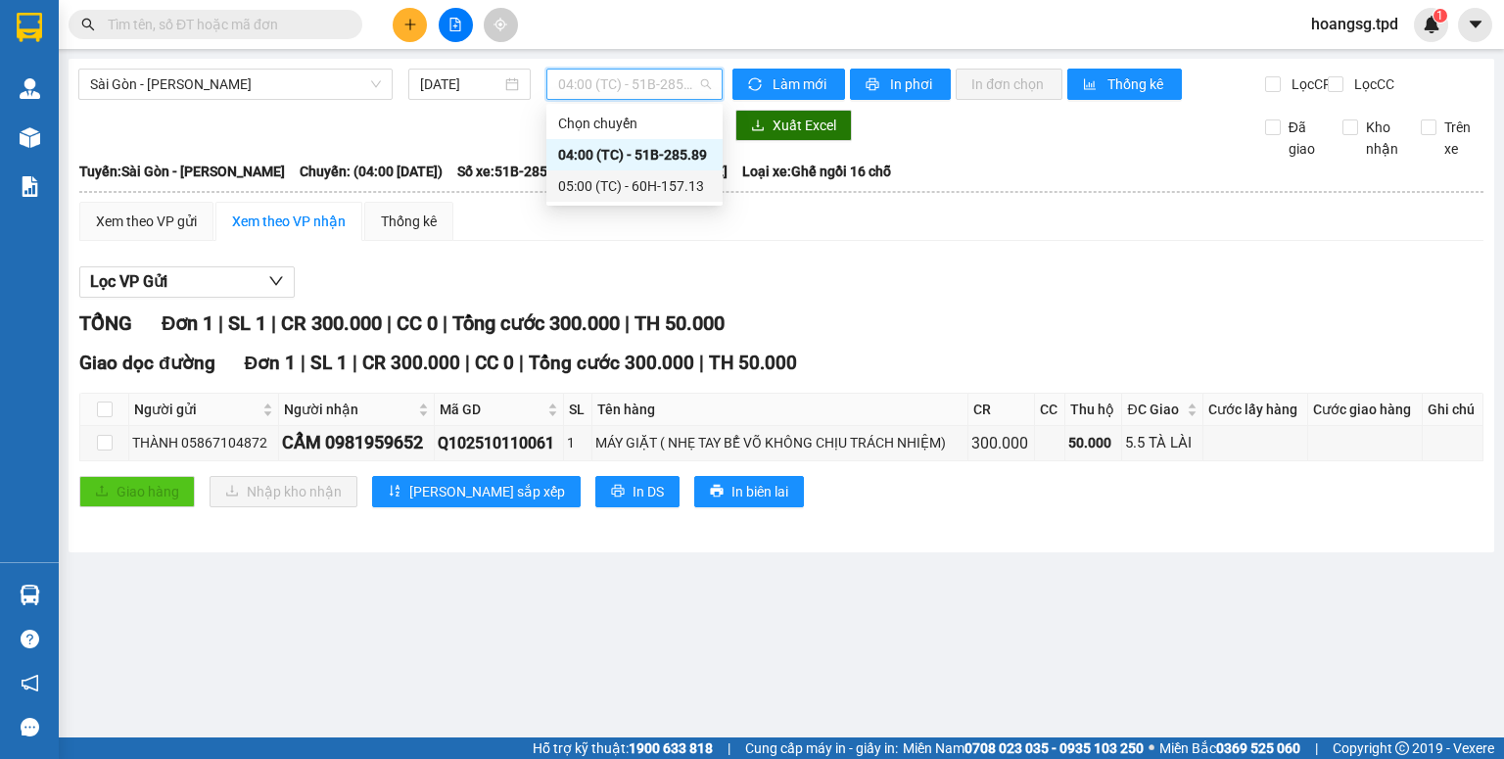
click at [642, 187] on div "05:00 (TC) - 60H-157.13" at bounding box center [634, 186] width 153 height 22
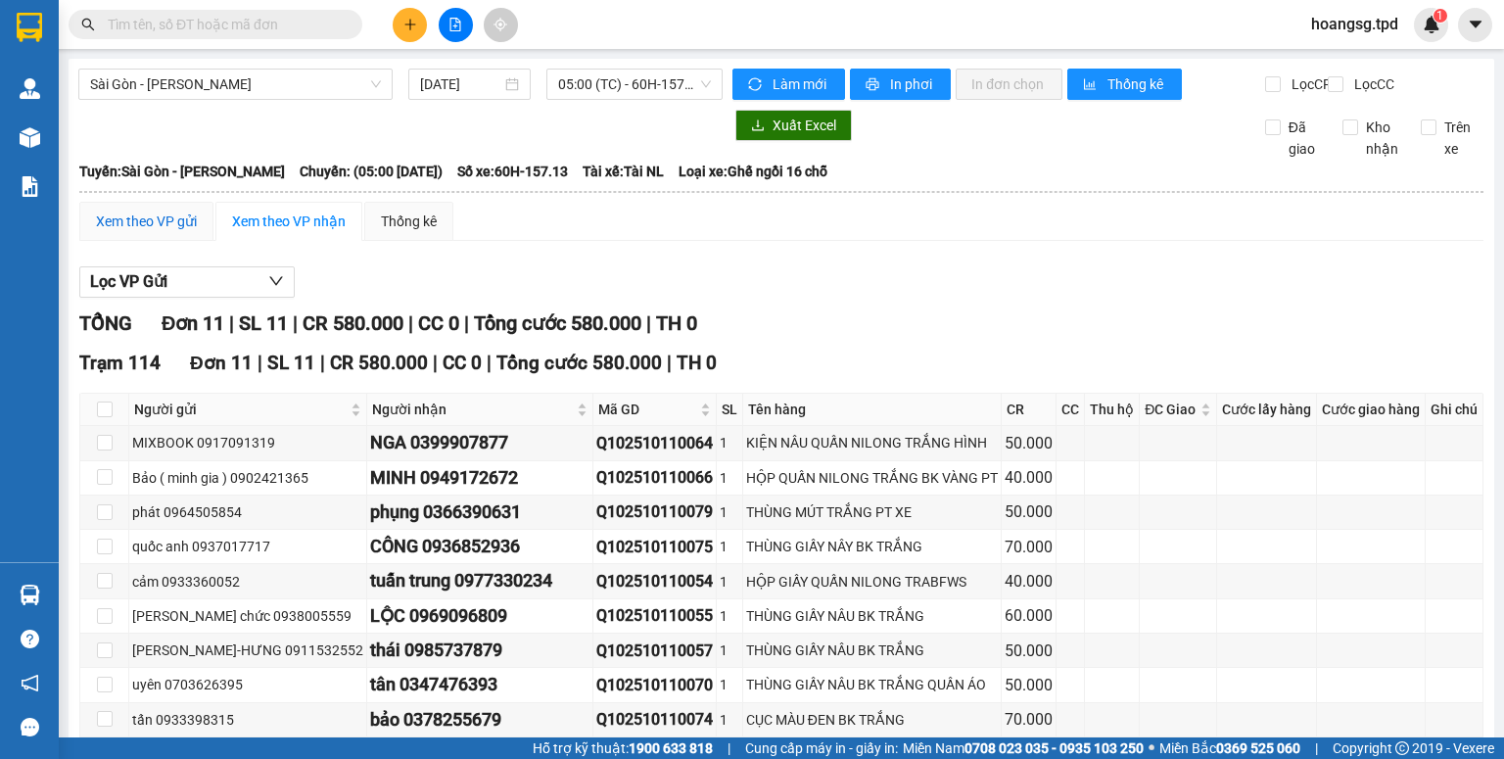
click at [114, 232] on div "Xem theo VP gửi" at bounding box center [146, 222] width 101 height 22
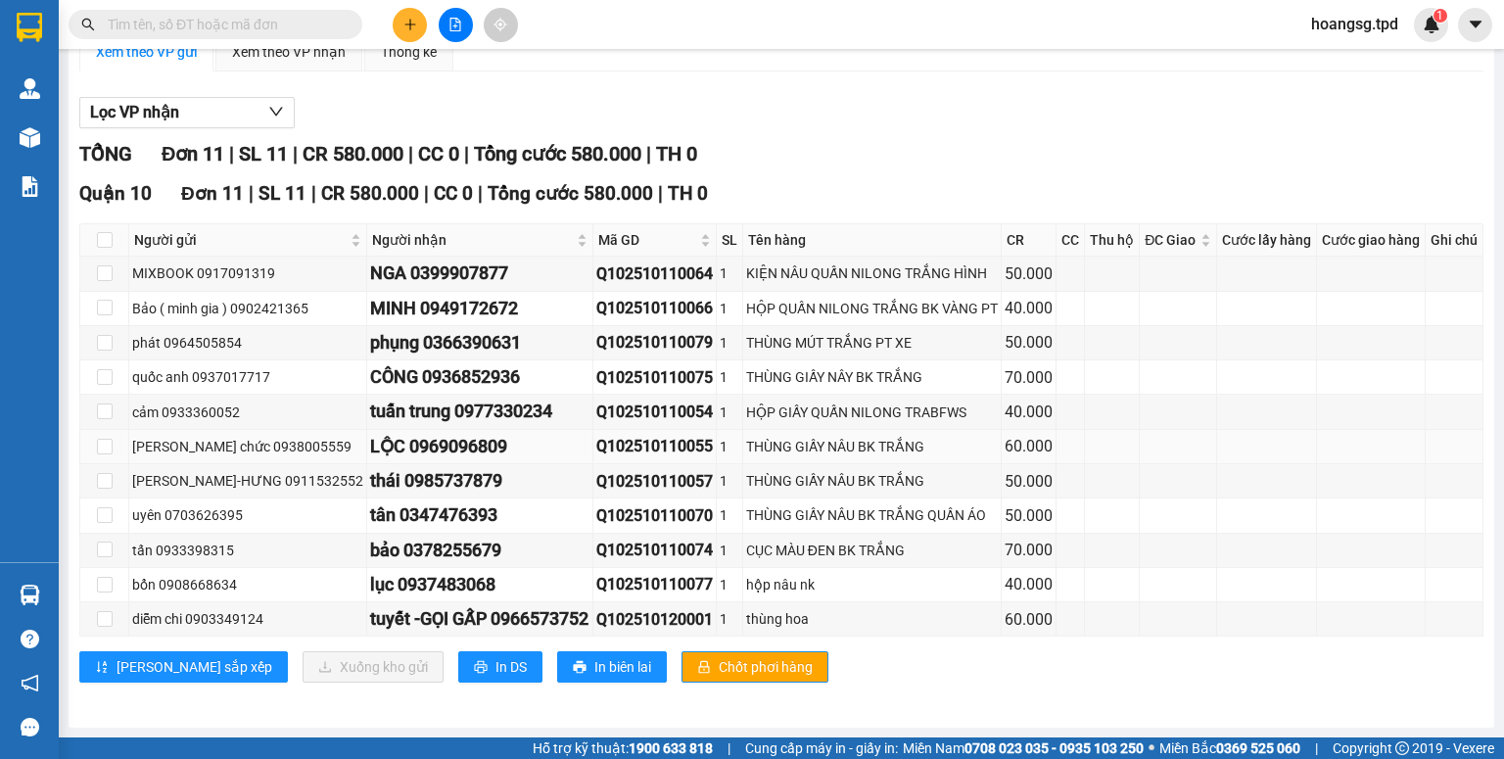
scroll to position [235, 0]
click at [110, 369] on input "checkbox" at bounding box center [105, 377] width 16 height 16
checkbox input "true"
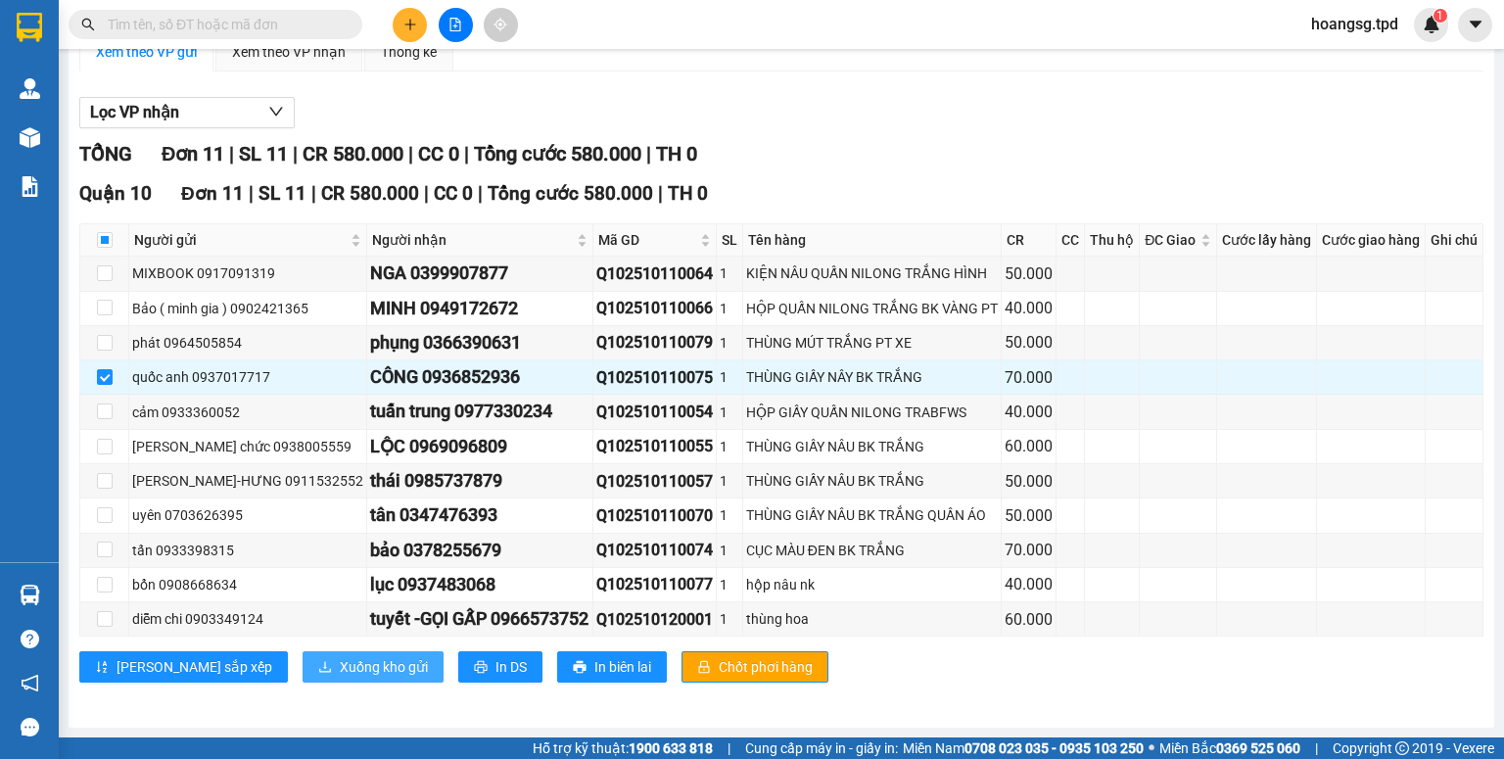
click at [340, 665] on span "Xuống kho gửi" at bounding box center [384, 667] width 88 height 22
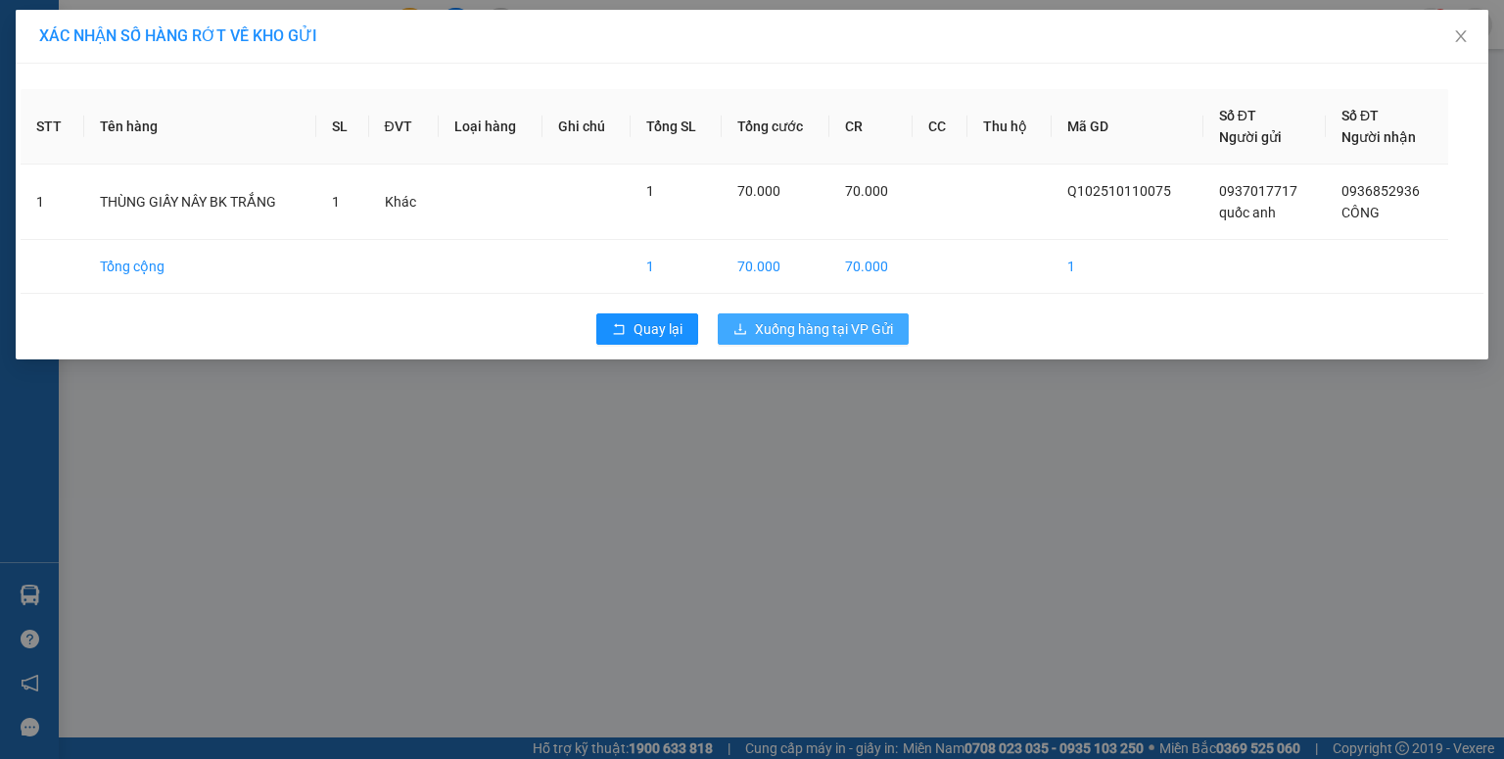
click at [791, 333] on span "Xuống hàng tại VP Gửi" at bounding box center [824, 329] width 138 height 22
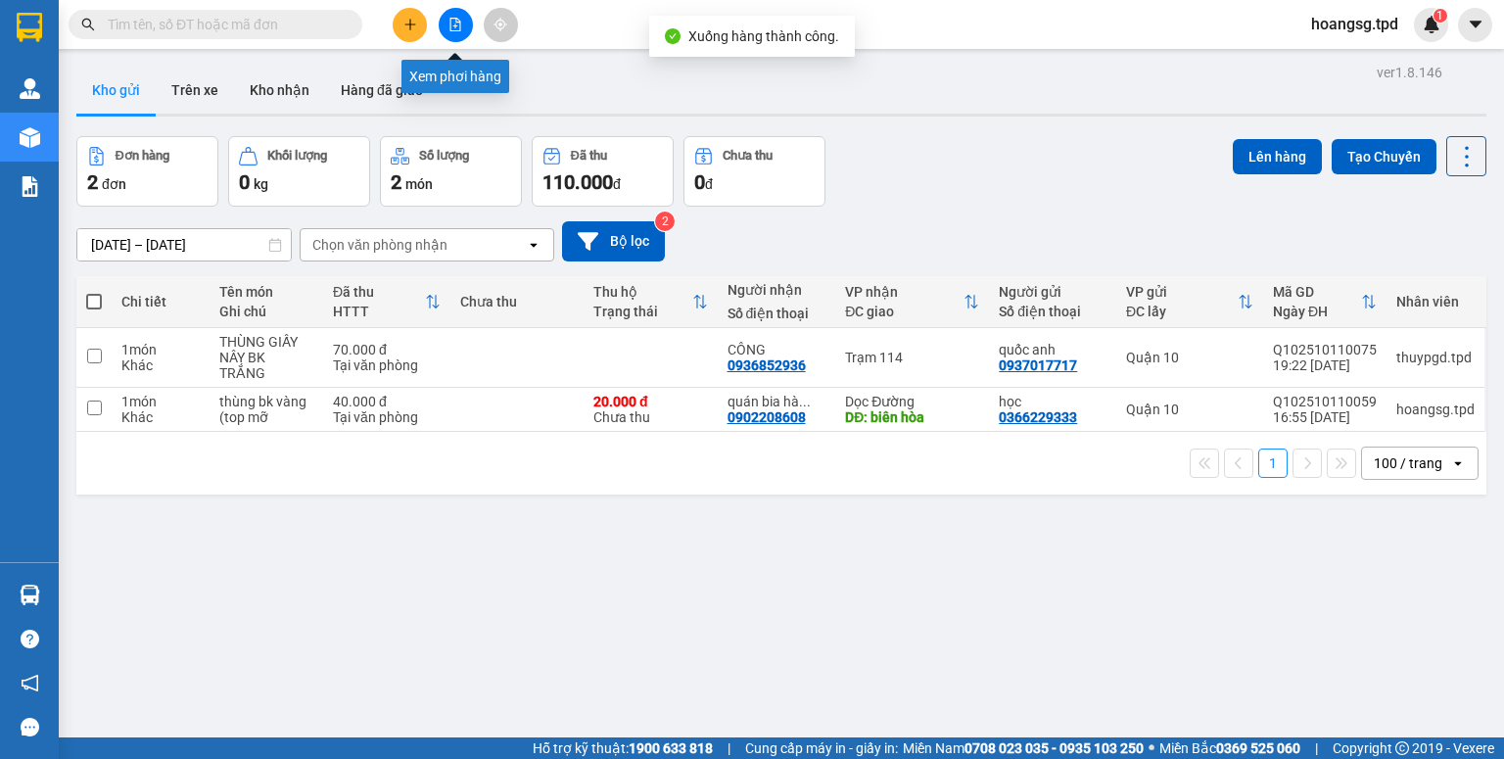
click at [448, 25] on icon "file-add" at bounding box center [455, 25] width 14 height 14
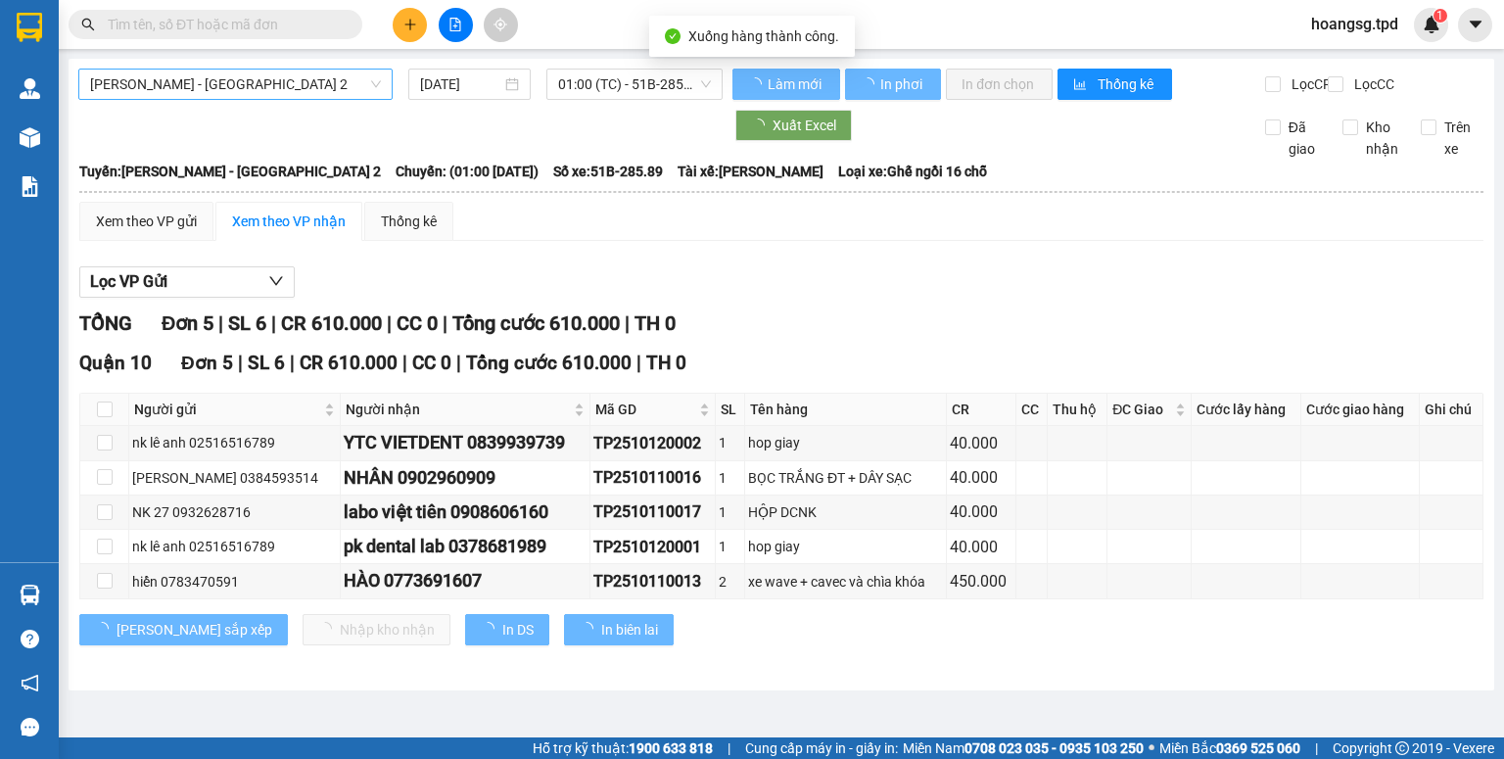
click at [298, 88] on span "[PERSON_NAME] - [GEOGRAPHIC_DATA] 2" at bounding box center [235, 84] width 291 height 29
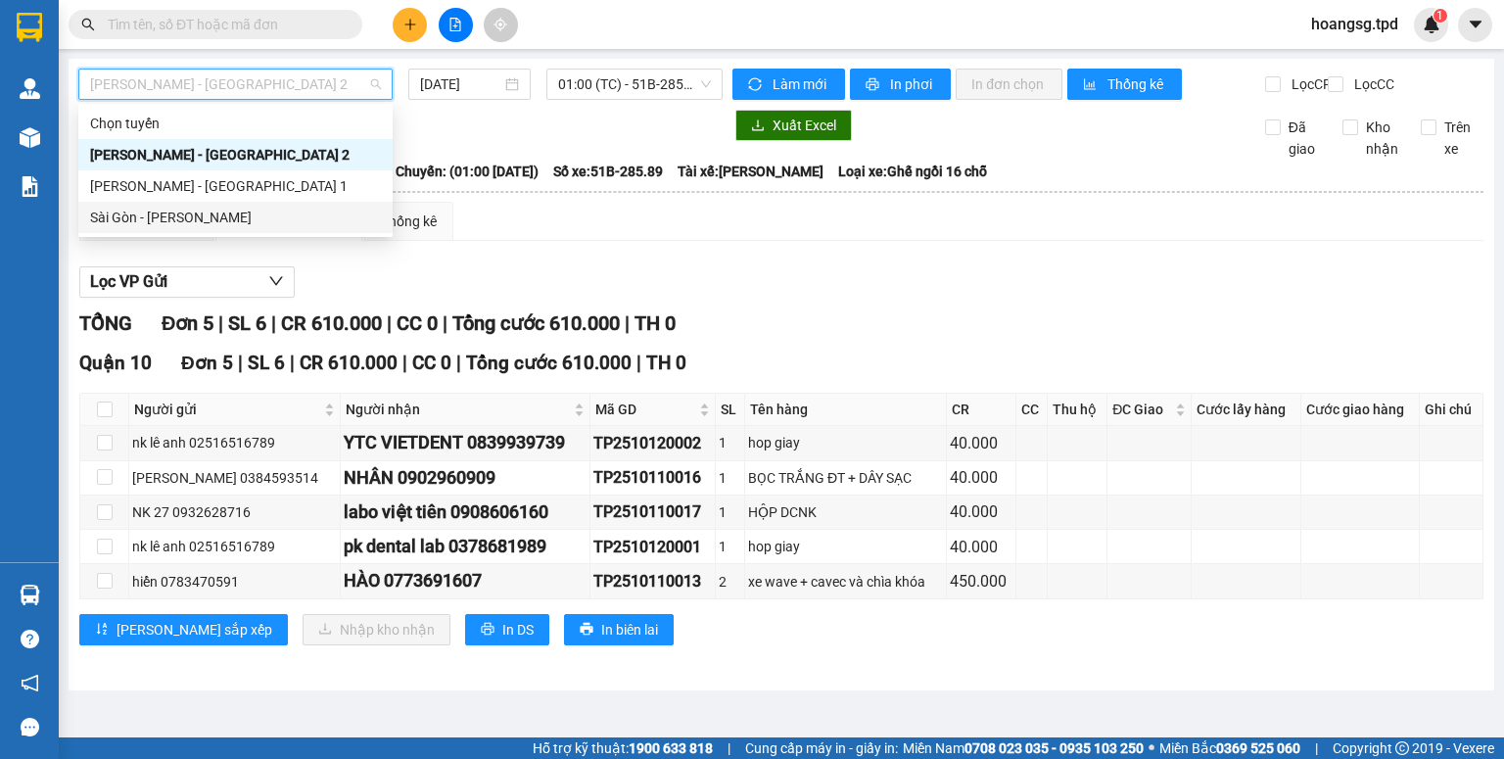
click at [278, 223] on div "Sài Gòn - [PERSON_NAME]" at bounding box center [235, 218] width 291 height 22
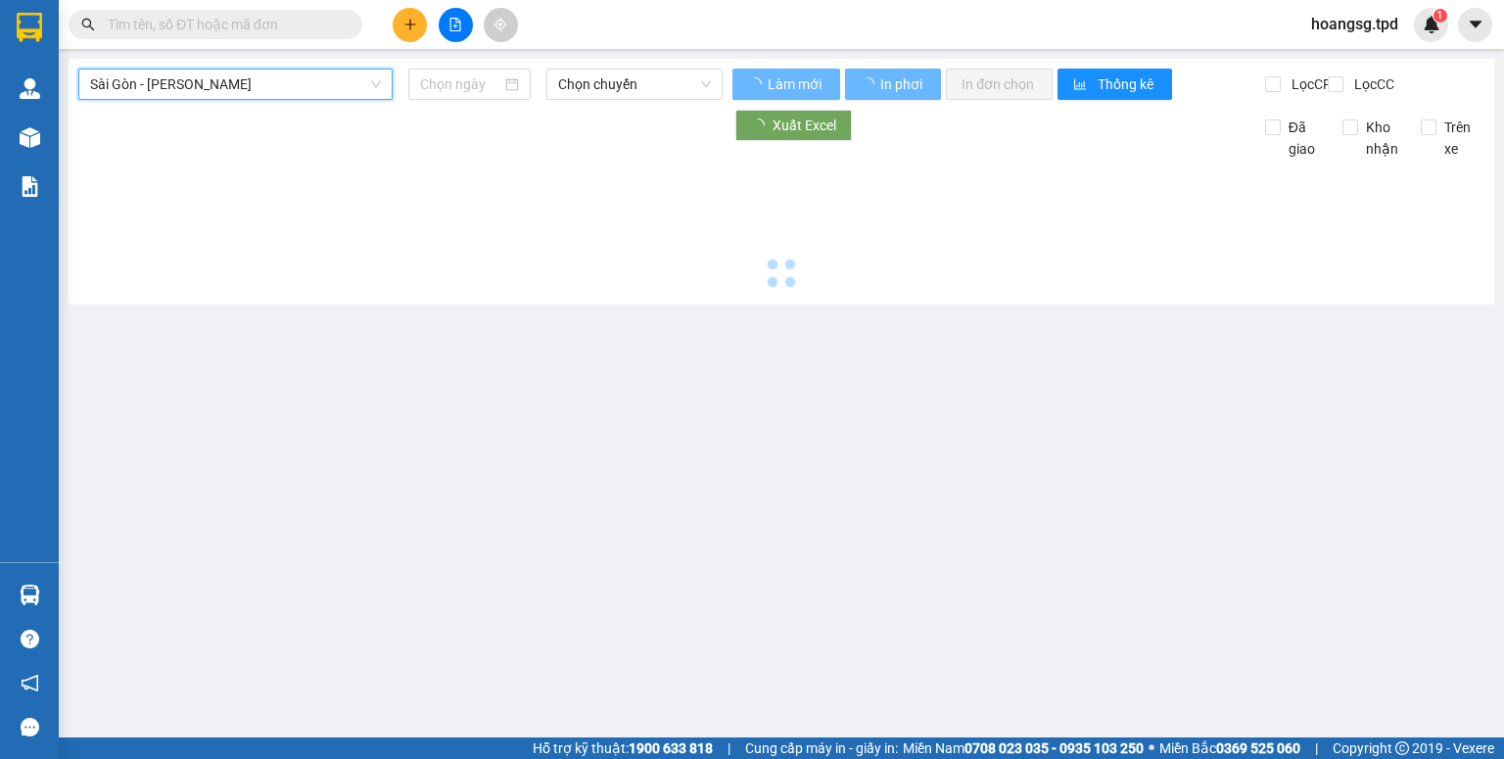
type input "[DATE]"
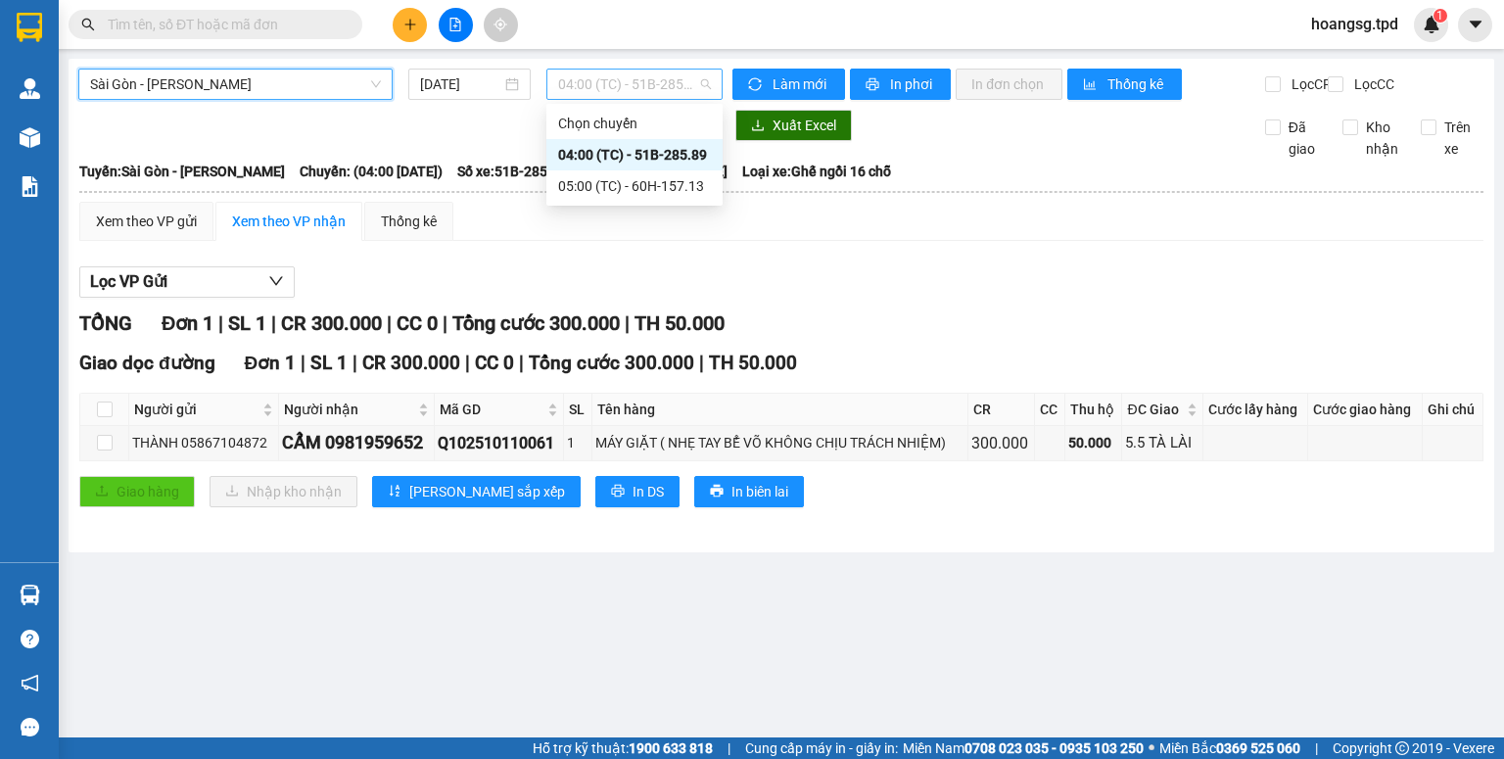
click at [602, 90] on span "04:00 (TC) - 51B-285.89" at bounding box center [635, 84] width 154 height 29
click at [623, 185] on div "05:00 (TC) - 60H-157.13" at bounding box center [634, 186] width 153 height 22
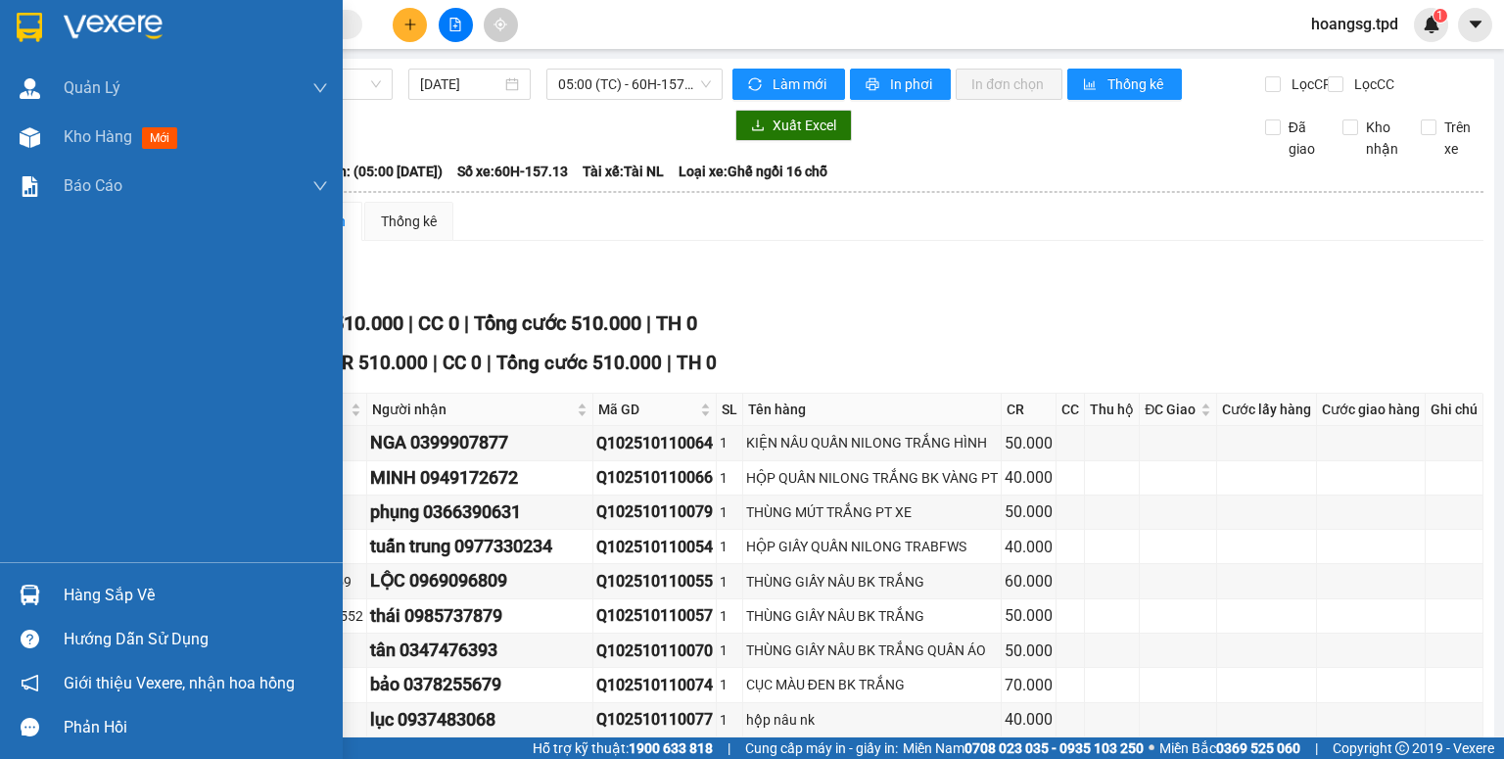
click at [137, 591] on div "Hàng sắp về" at bounding box center [196, 595] width 264 height 29
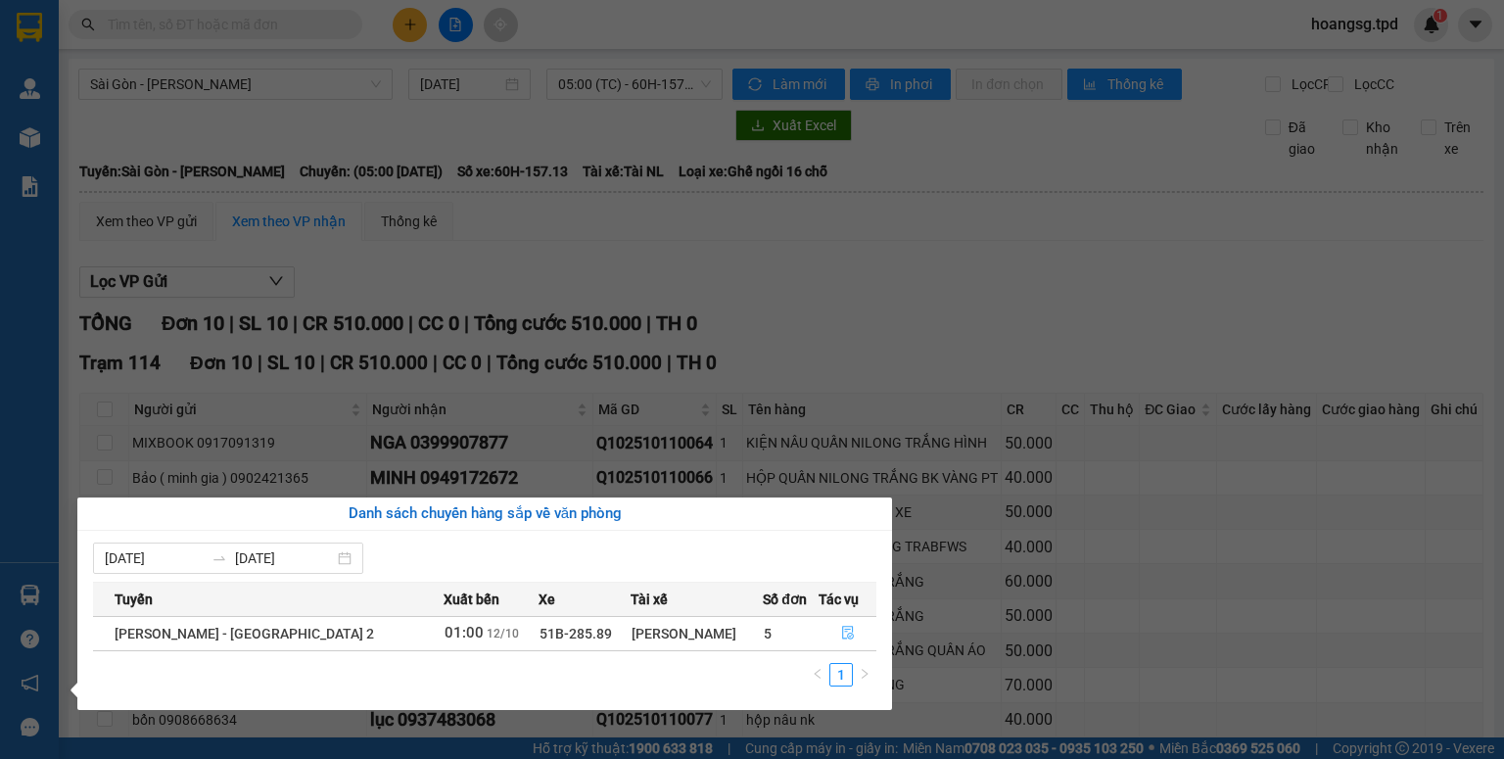
click at [830, 633] on button "button" at bounding box center [848, 633] width 57 height 31
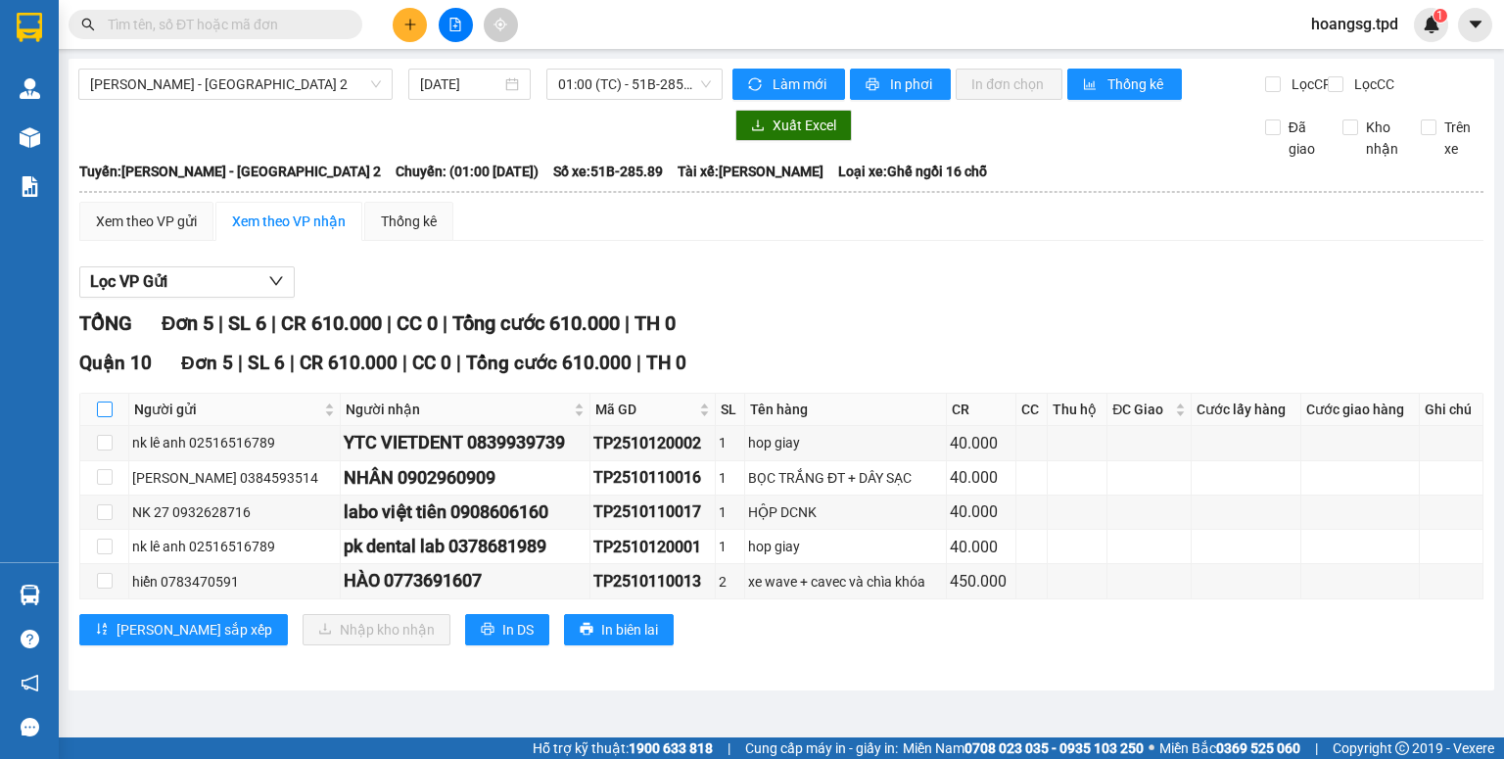
click at [102, 415] on label at bounding box center [105, 410] width 16 height 22
click at [102, 415] on input "checkbox" at bounding box center [105, 409] width 16 height 16
checkbox input "true"
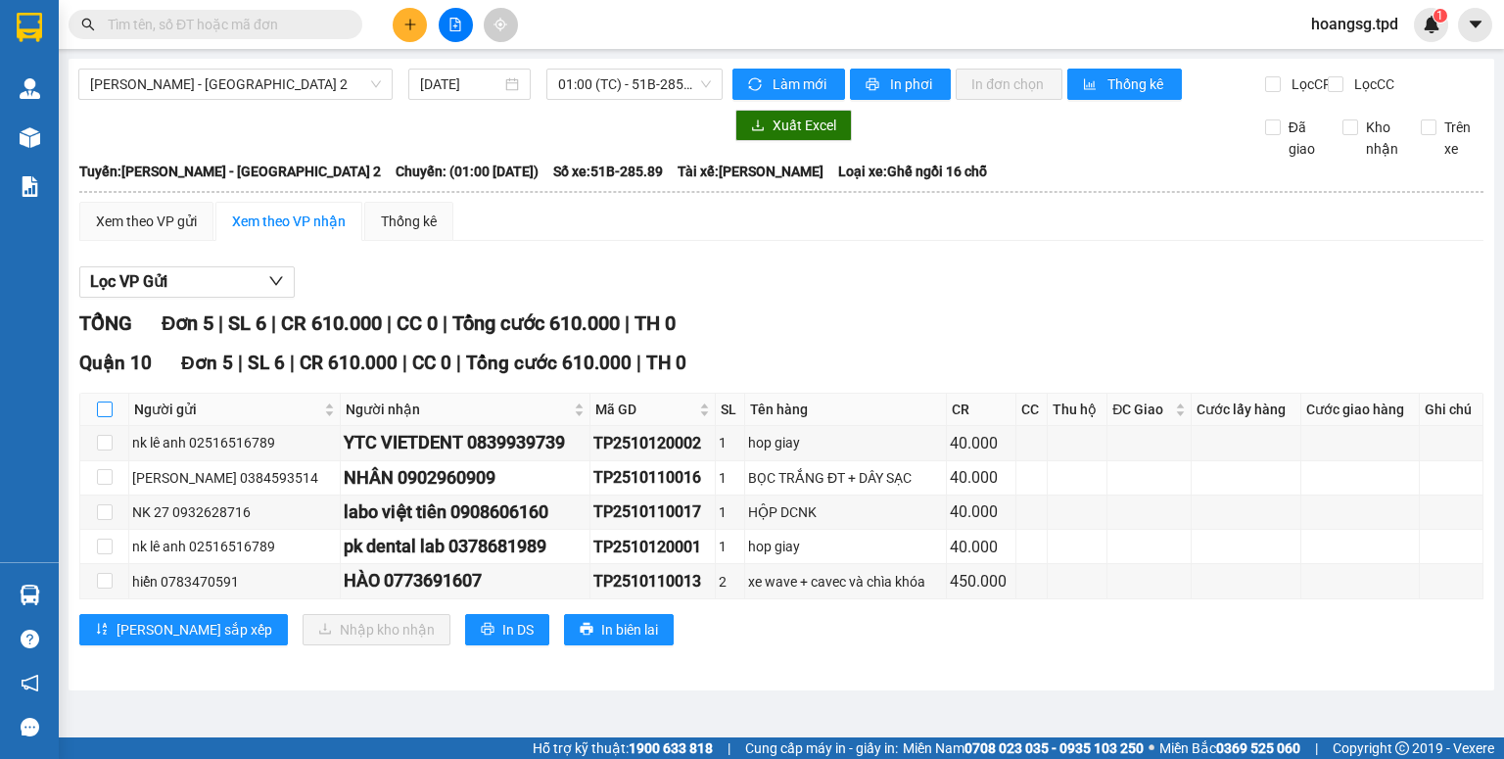
checkbox input "true"
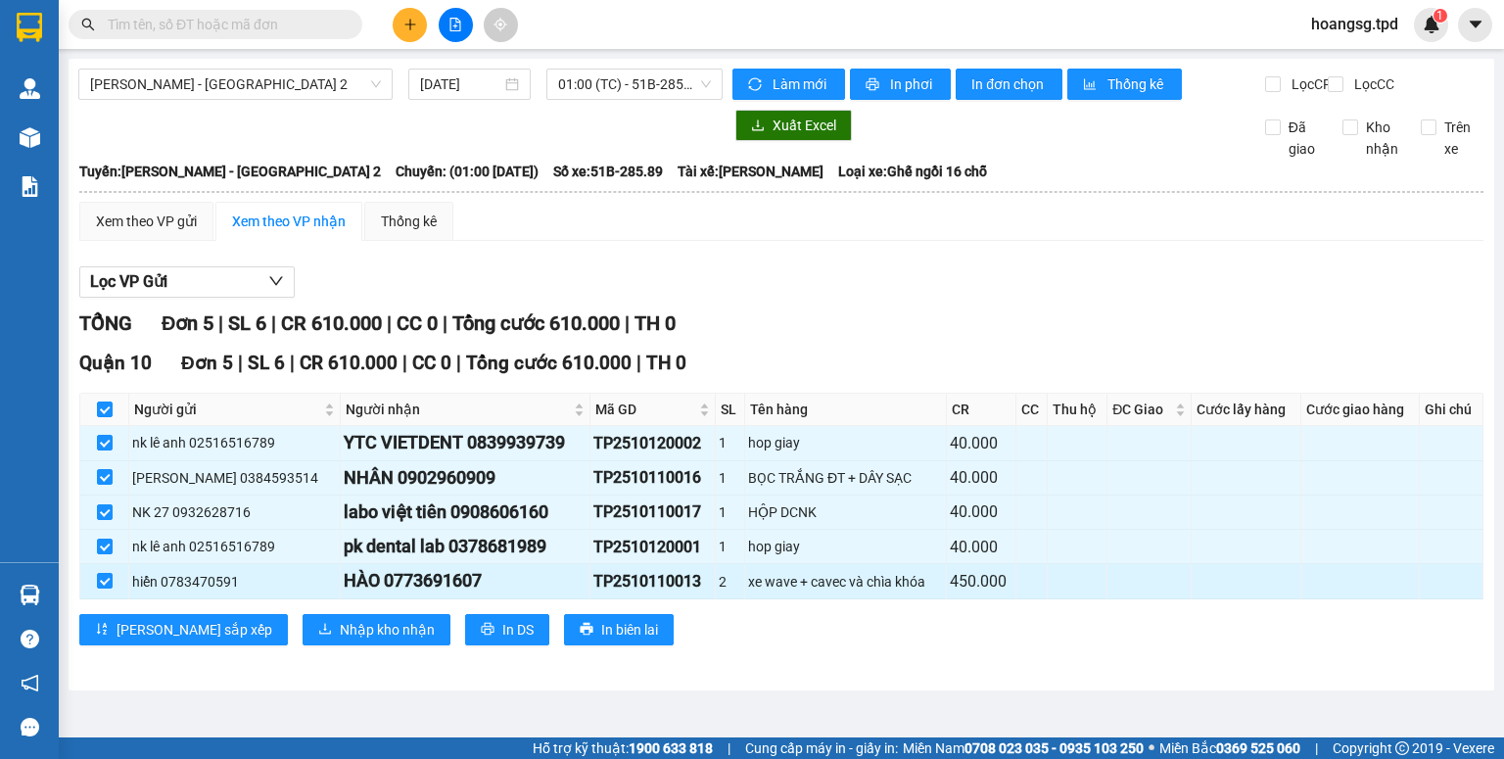
drag, startPoint x: 100, startPoint y: 596, endPoint x: 149, endPoint y: 599, distance: 49.0
click at [101, 588] on input "checkbox" at bounding box center [105, 581] width 16 height 16
checkbox input "false"
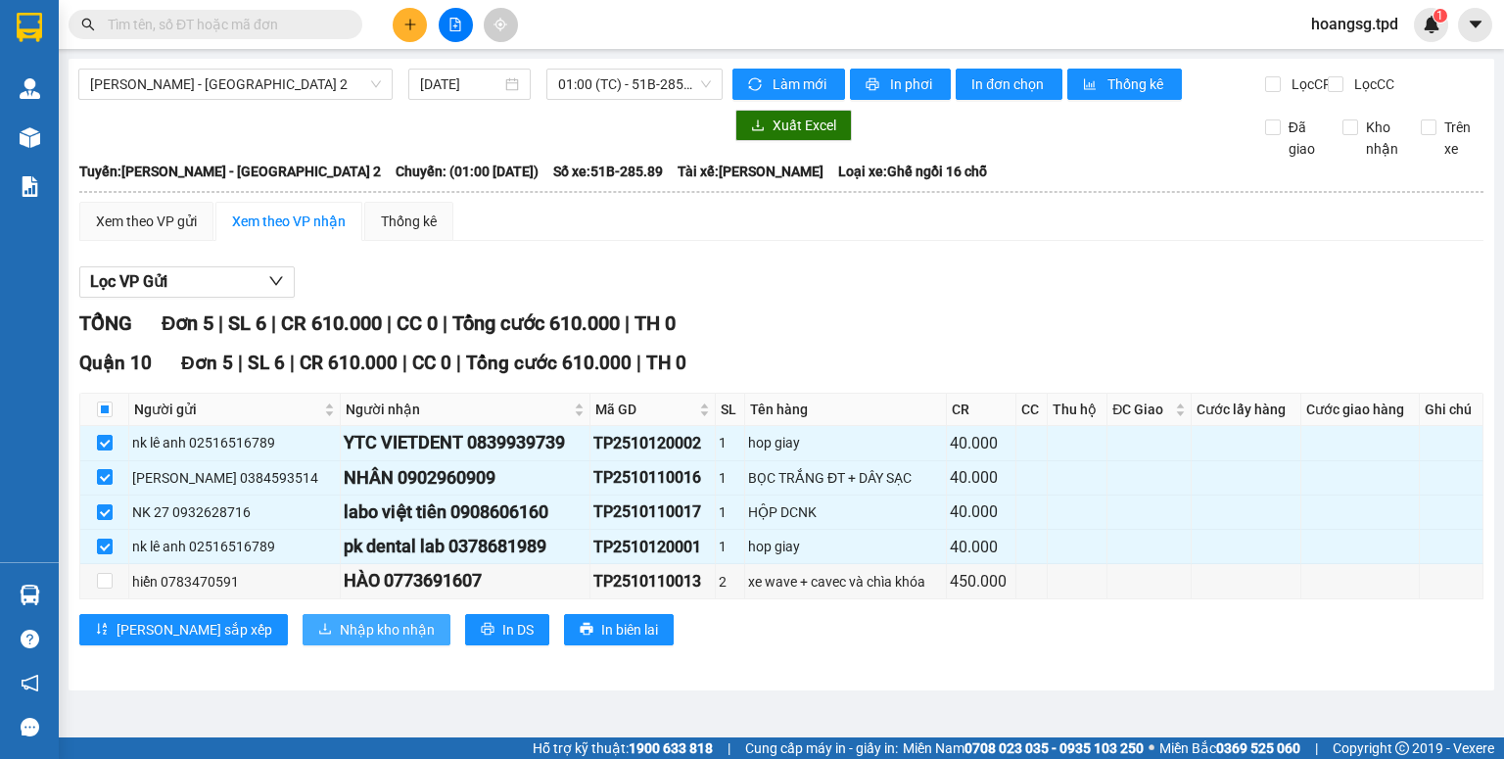
click at [340, 640] on span "Nhập kho nhận" at bounding box center [387, 630] width 95 height 22
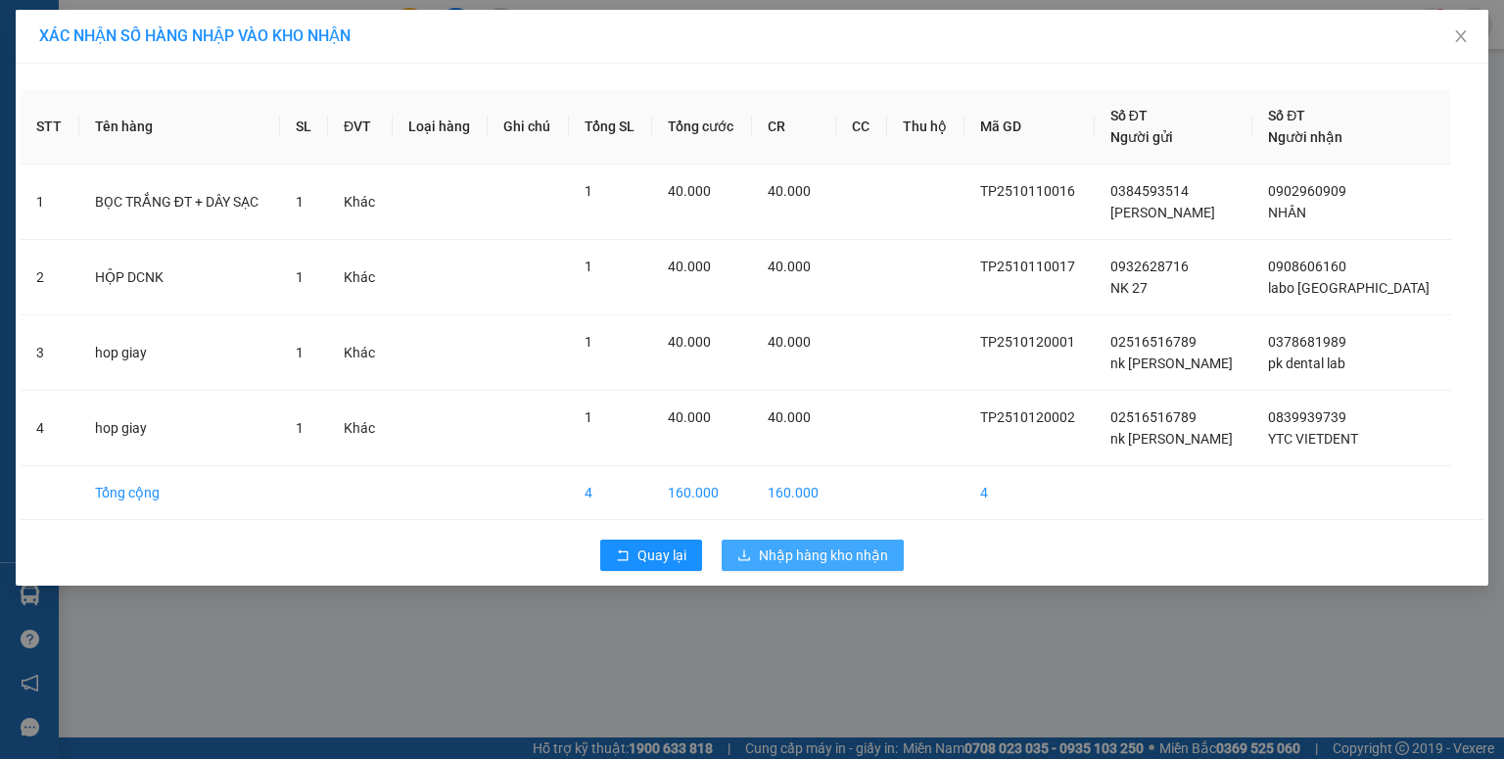
click at [775, 563] on span "Nhập hàng kho nhận" at bounding box center [823, 555] width 129 height 22
